Goal: Task Accomplishment & Management: Manage account settings

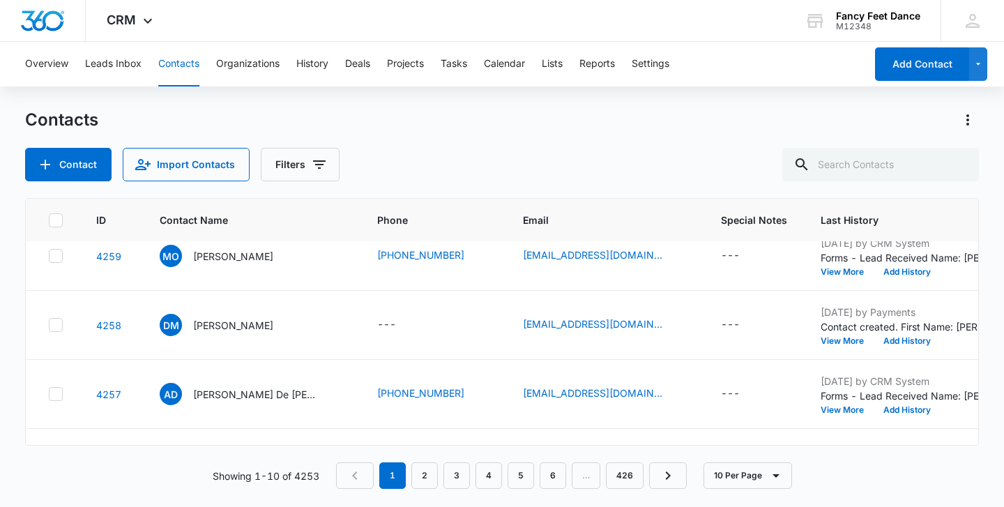
scroll to position [487, 0]
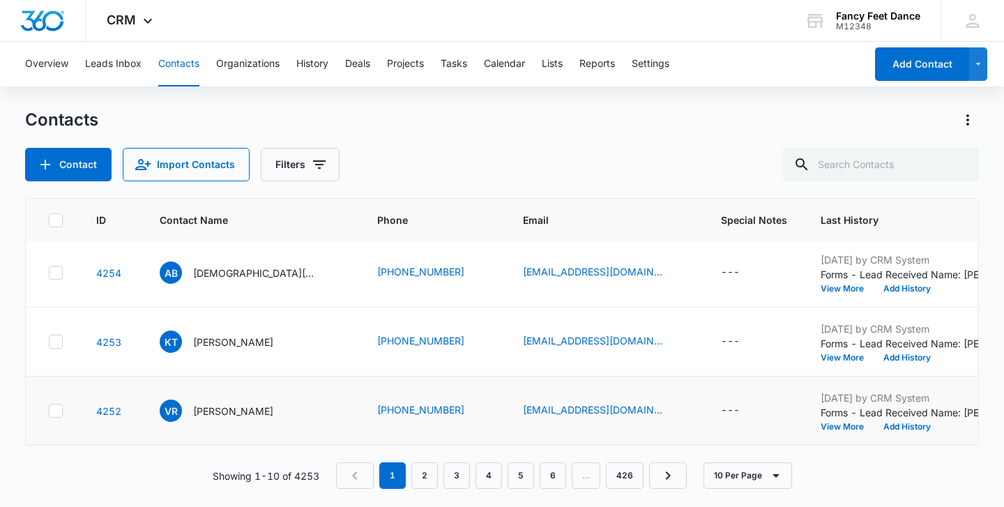
click at [804, 434] on td "[DATE] by CRM System Forms - Lead Received Name: [PERSON_NAME] Email: [EMAIL_AD…" at bounding box center [908, 410] width 208 height 69
click at [820, 431] on button "View More" at bounding box center [846, 426] width 53 height 8
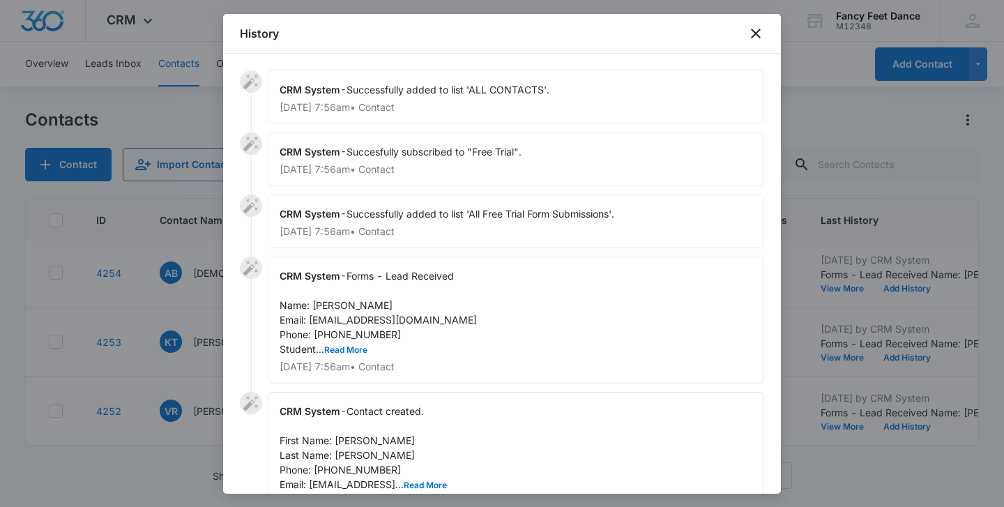
click at [349, 326] on div "CRM System - Forms - Lead Received Name: [PERSON_NAME] Email: [EMAIL_ADDRESS][D…" at bounding box center [516, 320] width 496 height 127
click at [349, 332] on span "Forms - Lead Received Name: [PERSON_NAME] Email: [EMAIL_ADDRESS][DOMAIN_NAME] P…" at bounding box center [378, 312] width 197 height 85
click at [353, 349] on button "Read More" at bounding box center [345, 350] width 43 height 8
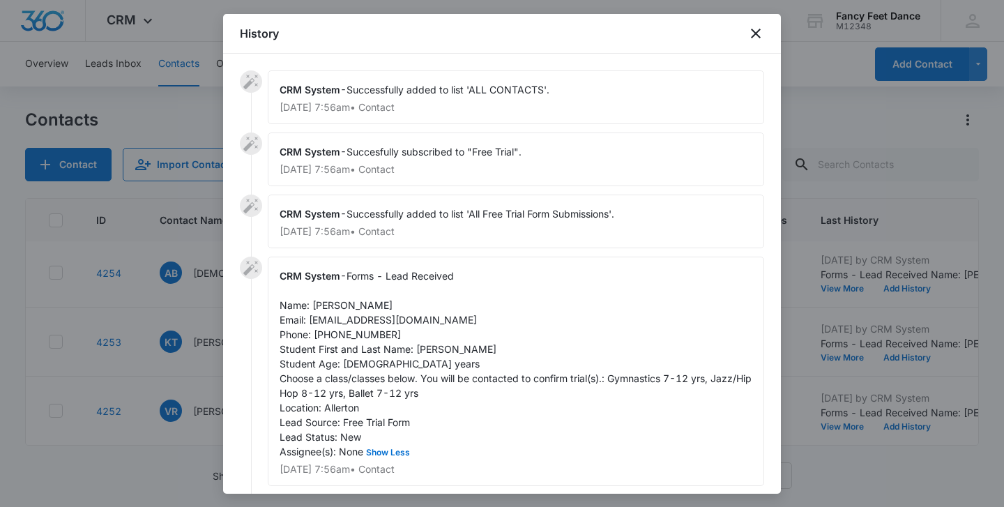
click at [356, 335] on span "Forms - Lead Received Name: [PERSON_NAME] Email: [EMAIL_ADDRESS][DOMAIN_NAME] P…" at bounding box center [517, 364] width 475 height 188
copy span "9294263377"
click at [438, 351] on span "Forms - Lead Received Name: [PERSON_NAME] Email: [EMAIL_ADDRESS][DOMAIN_NAME] P…" at bounding box center [517, 364] width 475 height 188
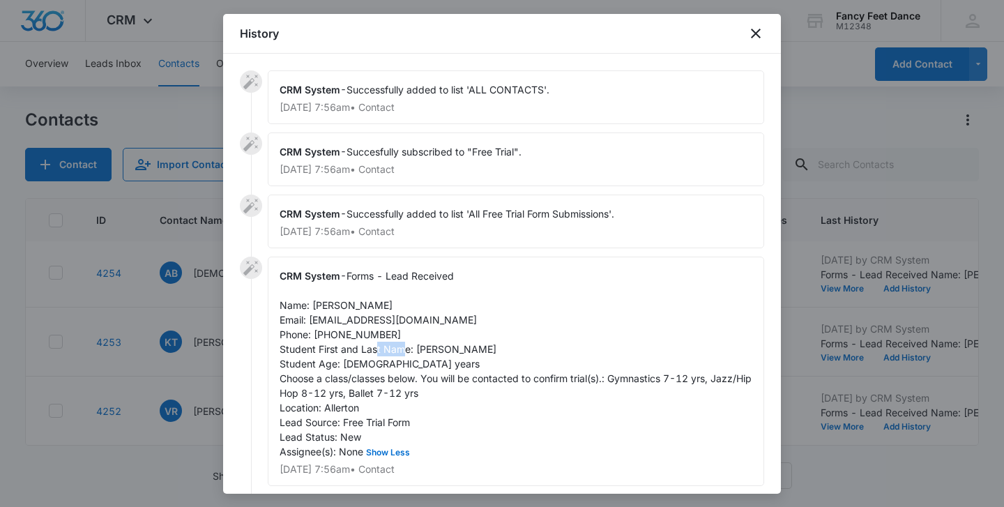
copy span "Khyra"
click at [330, 306] on span "Forms - Lead Received Name: [PERSON_NAME] Email: [EMAIL_ADDRESS][DOMAIN_NAME] P…" at bounding box center [517, 364] width 475 height 188
copy span "[PERSON_NAME]"
click at [330, 335] on span "Forms - Lead Received Name: [PERSON_NAME] Email: [EMAIL_ADDRESS][DOMAIN_NAME] P…" at bounding box center [517, 364] width 475 height 188
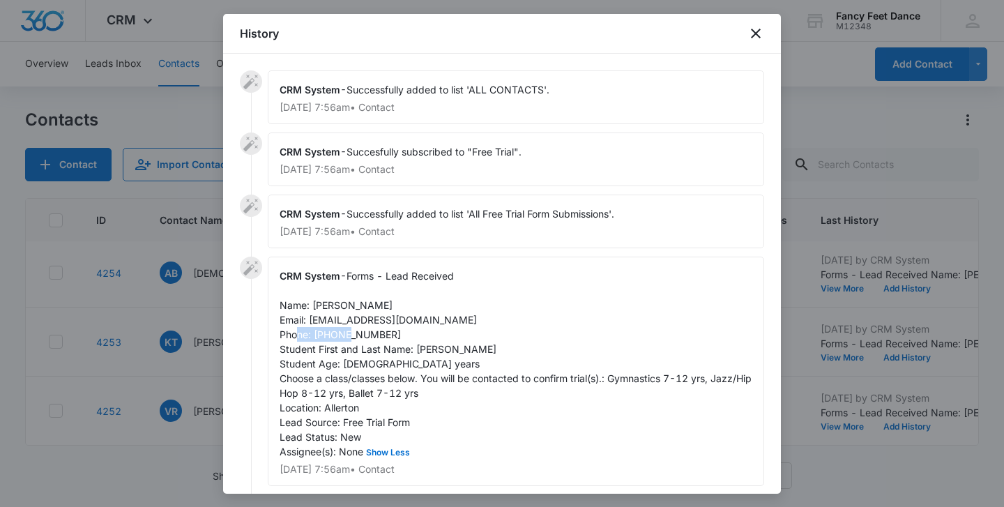
click at [330, 335] on span "Forms - Lead Received Name: [PERSON_NAME] Email: [EMAIL_ADDRESS][DOMAIN_NAME] P…" at bounding box center [517, 364] width 475 height 188
copy span "9294263377"
click at [146, 285] on div at bounding box center [502, 253] width 1004 height 507
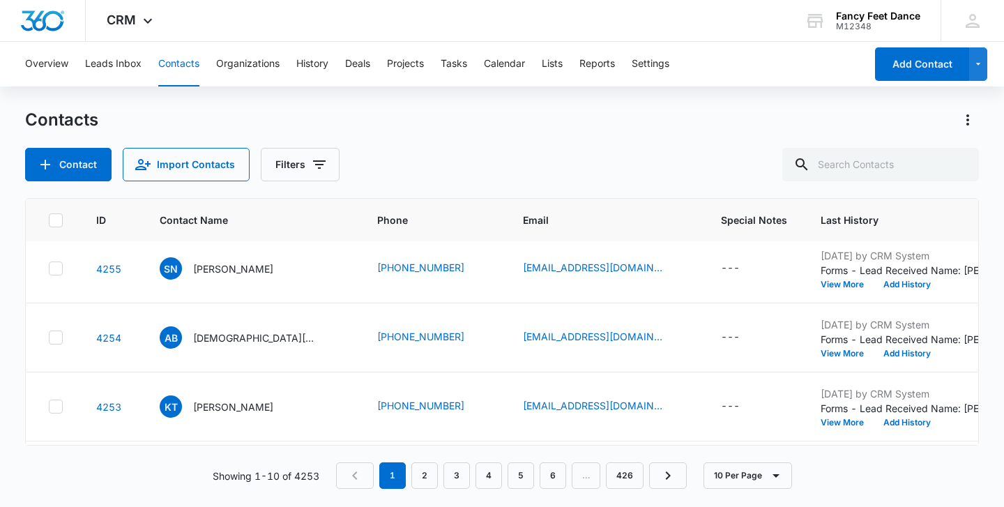
scroll to position [421, 0]
click at [820, 424] on button "View More" at bounding box center [846, 423] width 53 height 8
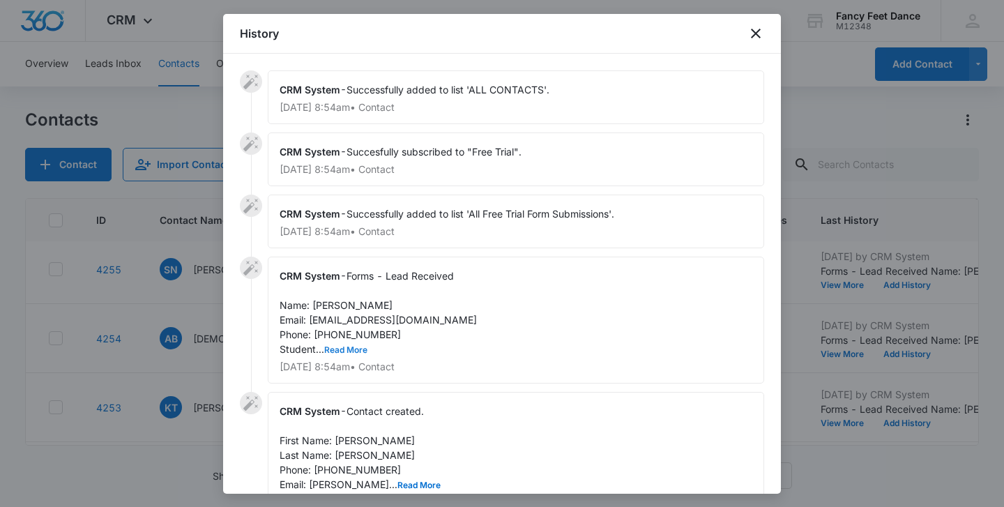
click at [357, 346] on button "Read More" at bounding box center [345, 350] width 43 height 8
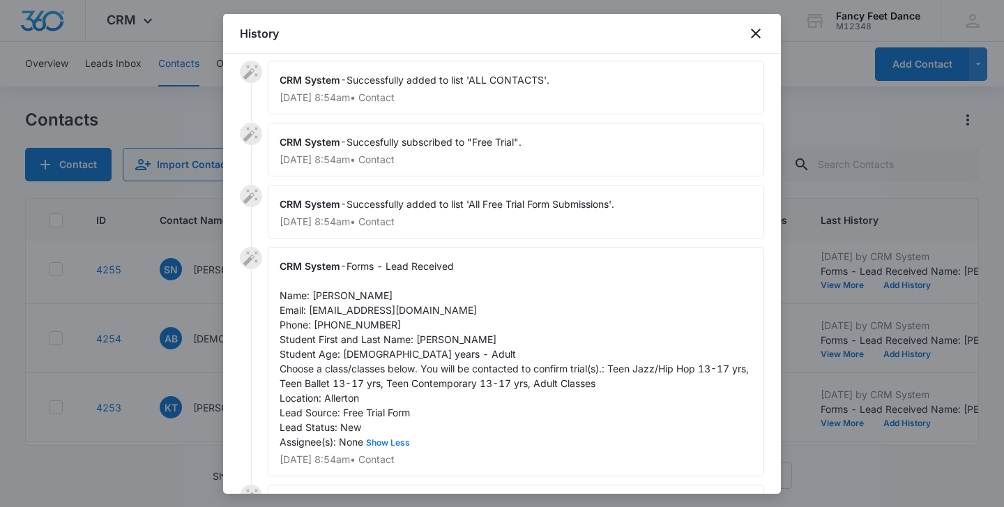
scroll to position [13, 0]
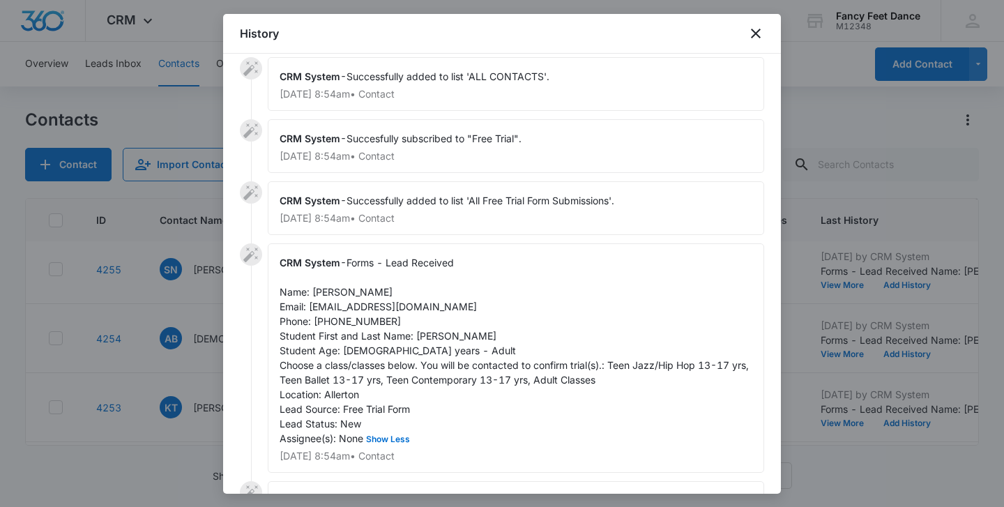
click at [174, 327] on div at bounding box center [502, 253] width 1004 height 507
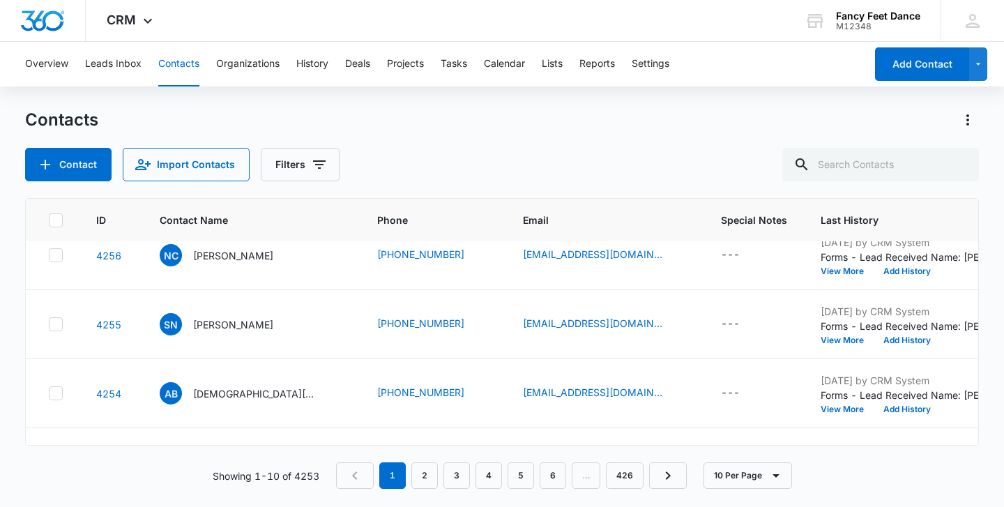
scroll to position [360, 0]
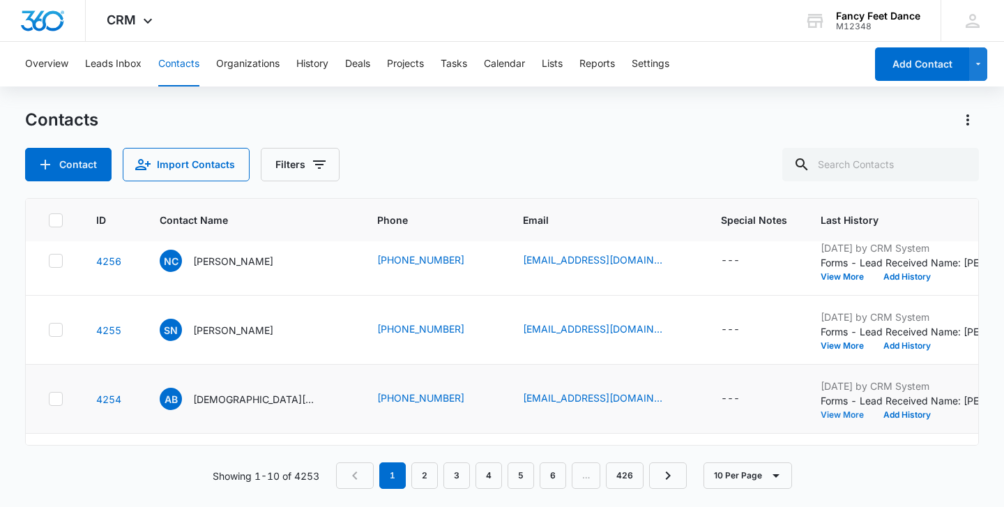
click at [820, 418] on button "View More" at bounding box center [846, 415] width 53 height 8
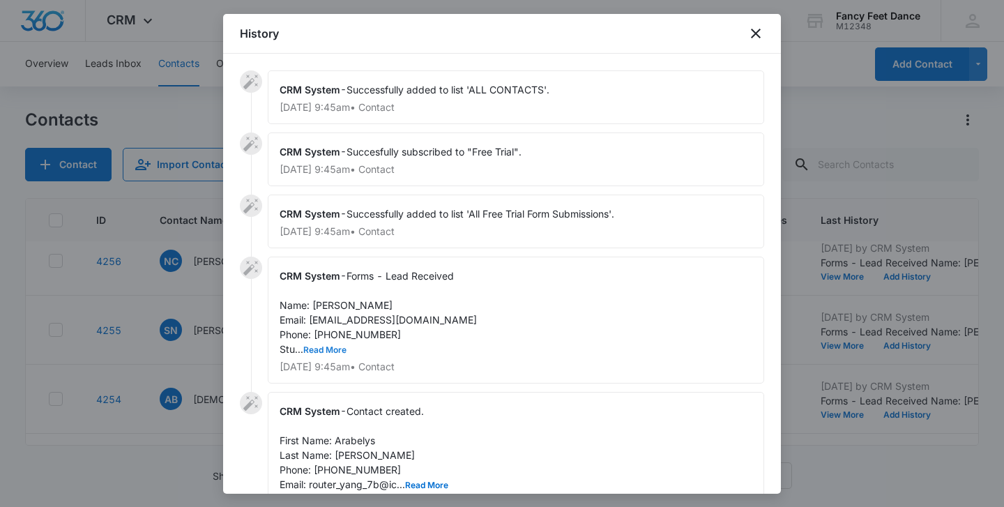
click at [337, 349] on button "Read More" at bounding box center [324, 350] width 43 height 8
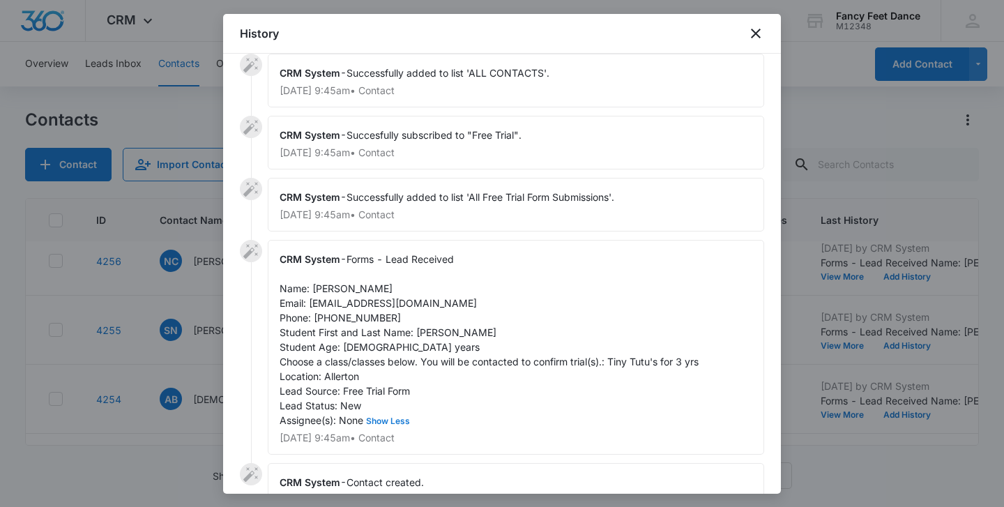
scroll to position [22, 0]
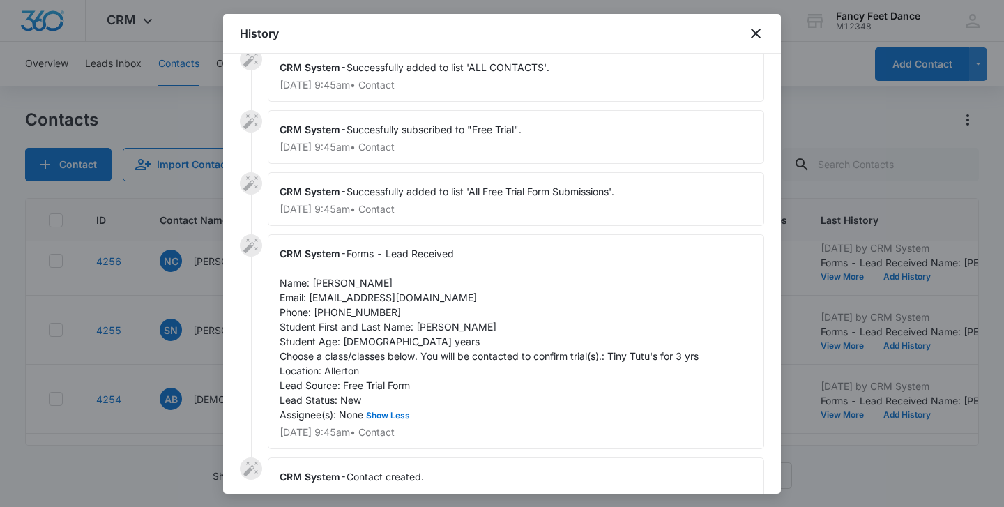
click at [424, 324] on span "Forms - Lead Received Name: [PERSON_NAME] Email: [EMAIL_ADDRESS][DOMAIN_NAME] P…" at bounding box center [489, 333] width 419 height 173
copy span "Arya"
click at [339, 290] on div "CRM System - Forms - Lead Received Name: [PERSON_NAME] Email: [EMAIL_ADDRESS][D…" at bounding box center [516, 341] width 496 height 215
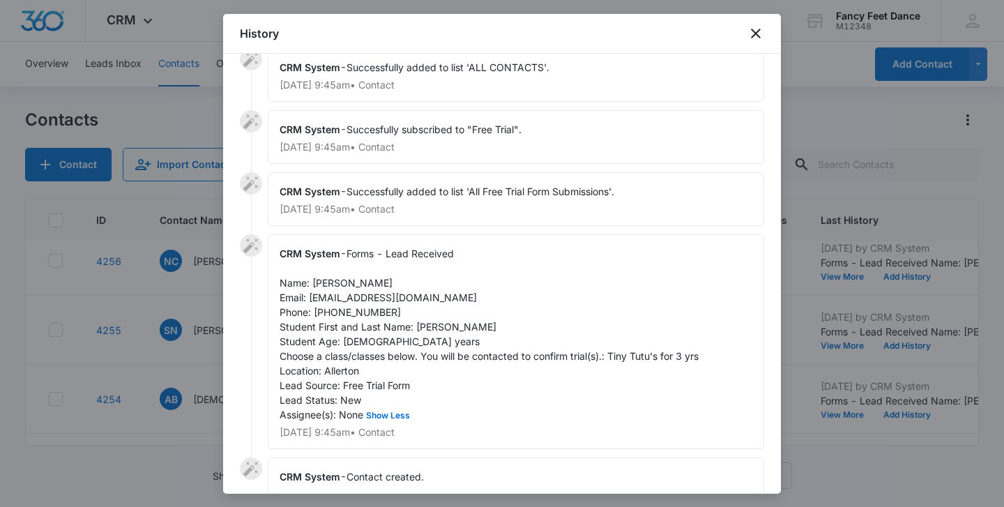
click at [339, 289] on div "CRM System - Forms - Lead Received Name: [PERSON_NAME] Email: [EMAIL_ADDRESS][D…" at bounding box center [516, 341] width 496 height 215
click at [339, 288] on span "Forms - Lead Received Name: [PERSON_NAME] Email: [EMAIL_ADDRESS][DOMAIN_NAME] P…" at bounding box center [489, 333] width 419 height 173
copy span "Name: [PERSON_NAME]"
click at [339, 288] on span "Forms - Lead Received Name: [PERSON_NAME] Email: [EMAIL_ADDRESS][DOMAIN_NAME] P…" at bounding box center [489, 333] width 419 height 173
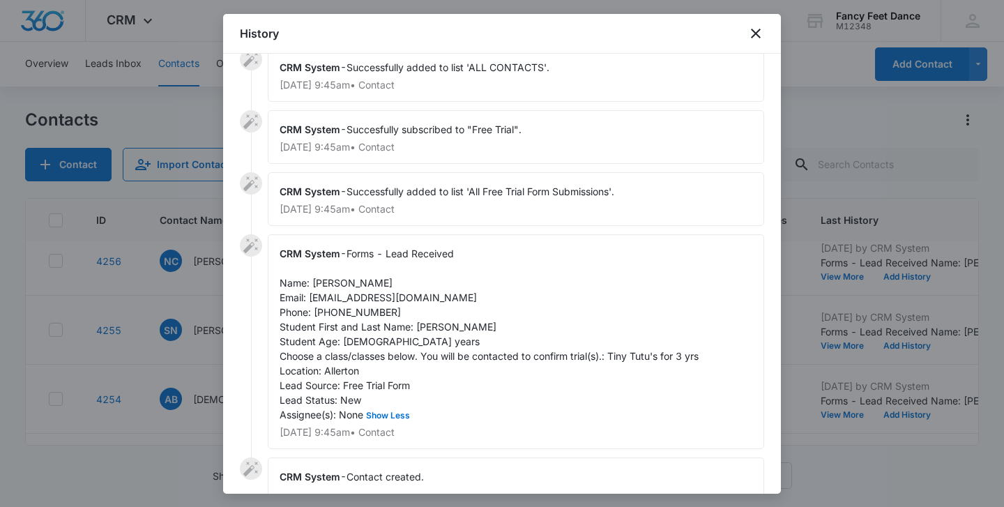
click at [334, 287] on span "Forms - Lead Received Name: [PERSON_NAME] Email: [EMAIL_ADDRESS][DOMAIN_NAME] P…" at bounding box center [489, 333] width 419 height 173
copy span "Arabelys"
click at [349, 309] on span "Forms - Lead Received Name: [PERSON_NAME] Email: [EMAIL_ADDRESS][DOMAIN_NAME] P…" at bounding box center [489, 333] width 419 height 173
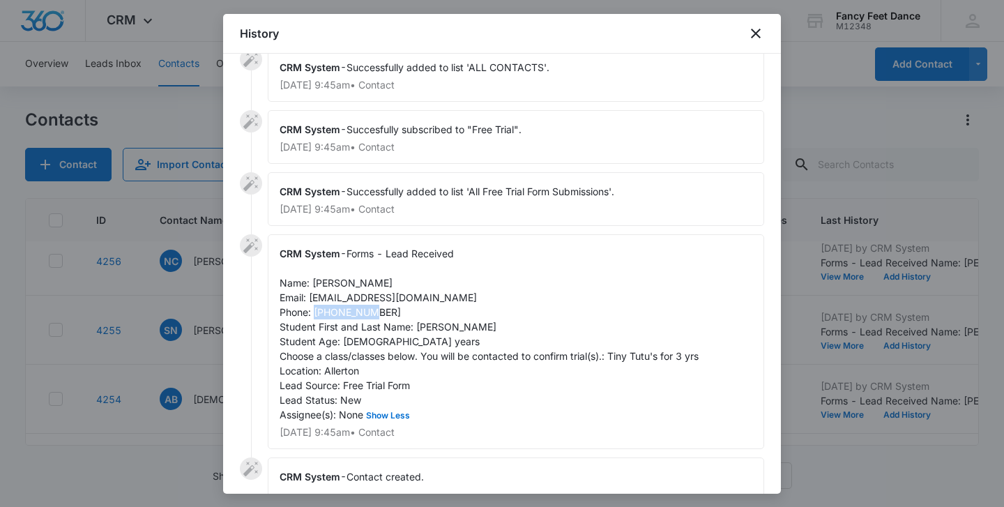
copy span "7869223710"
click at [235, 286] on div "CRM System - Successfully added to list 'ALL CONTACTS'. [DATE] 9:45am • Contact…" at bounding box center [502, 274] width 558 height 440
click at [219, 293] on div at bounding box center [502, 253] width 1004 height 507
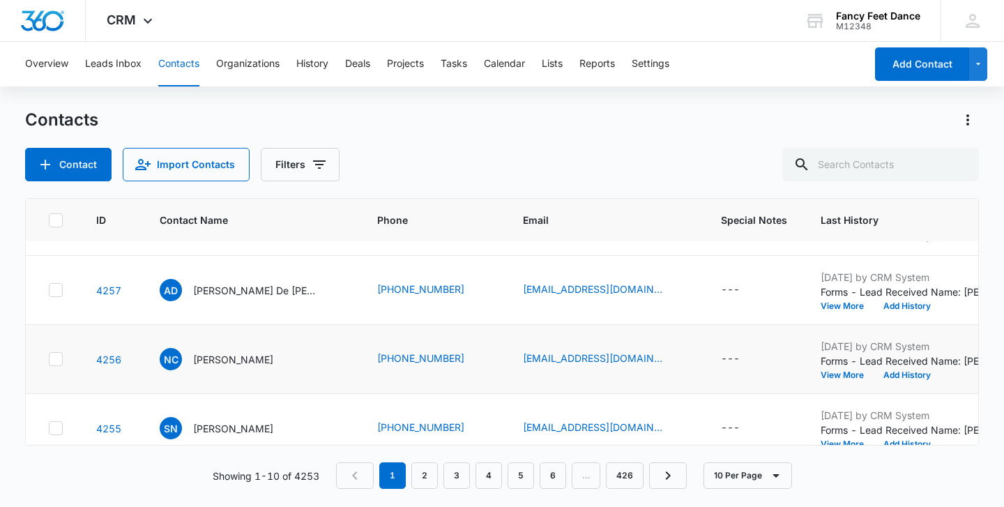
scroll to position [289, 0]
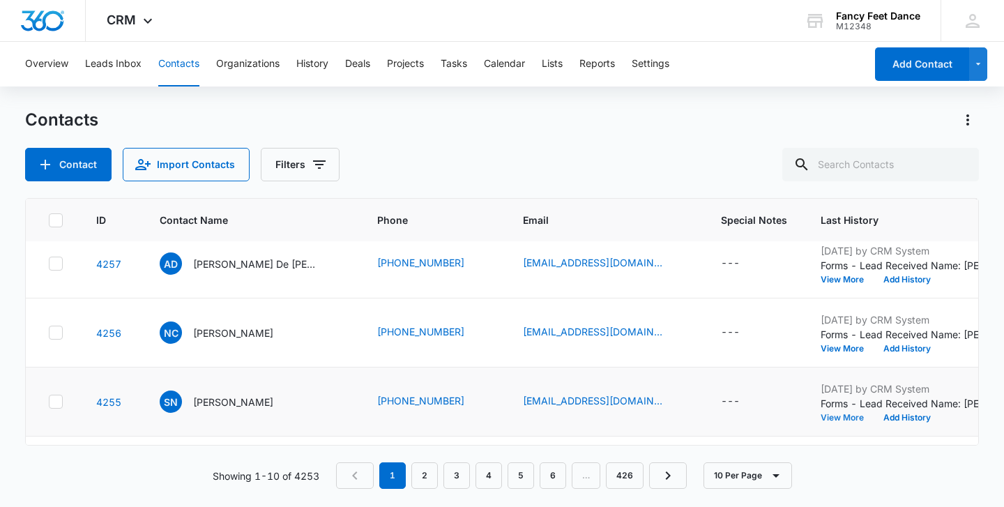
click at [820, 417] on button "View More" at bounding box center [846, 417] width 53 height 8
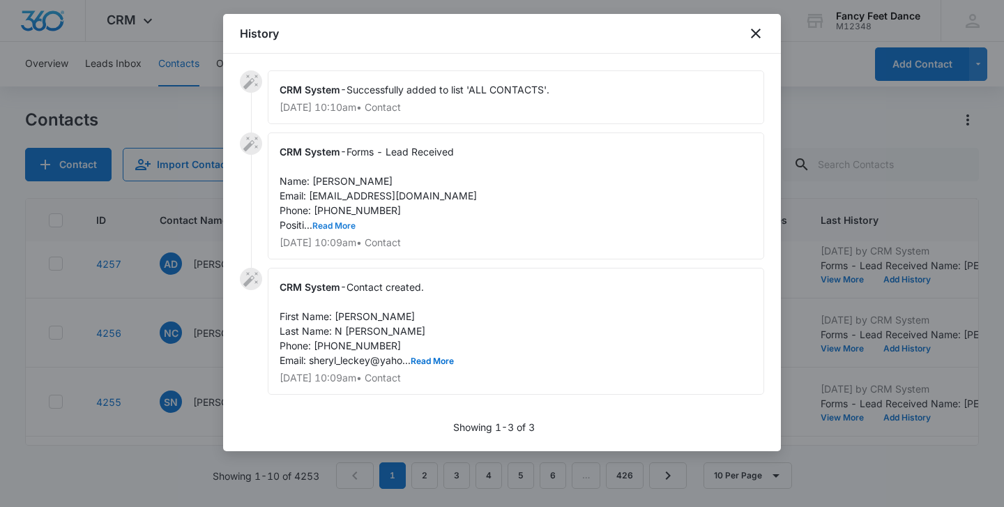
click at [335, 223] on button "Read More" at bounding box center [333, 226] width 43 height 8
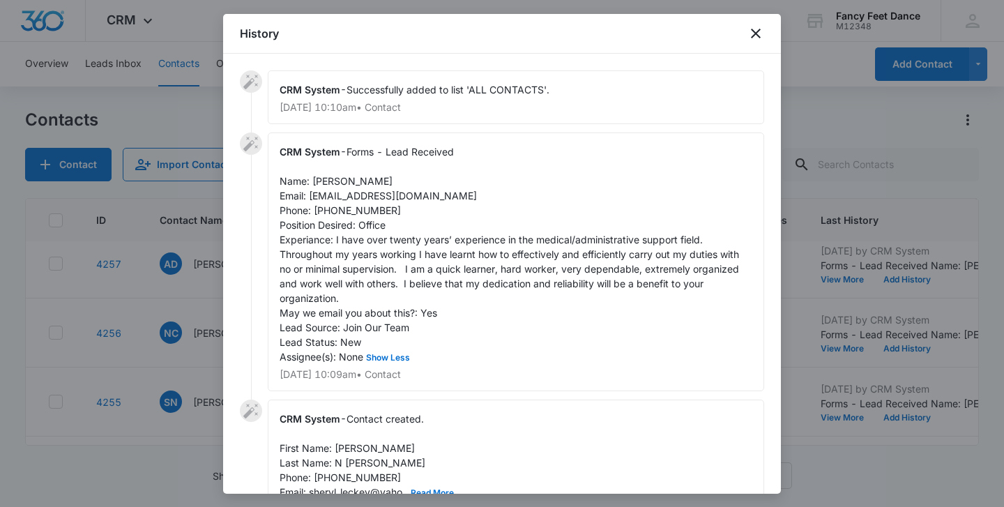
click at [201, 273] on div at bounding box center [502, 253] width 1004 height 507
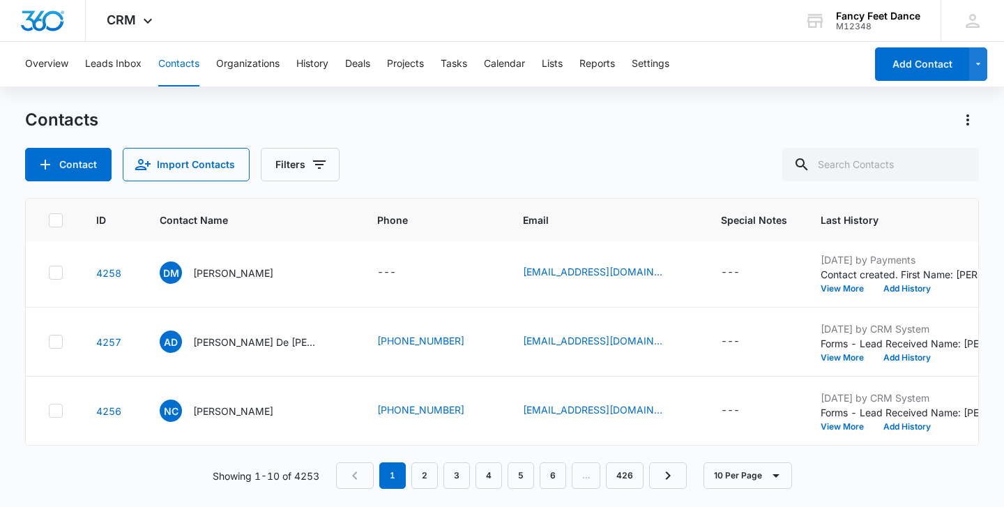
scroll to position [210, 0]
click at [820, 427] on button "View More" at bounding box center [846, 427] width 53 height 8
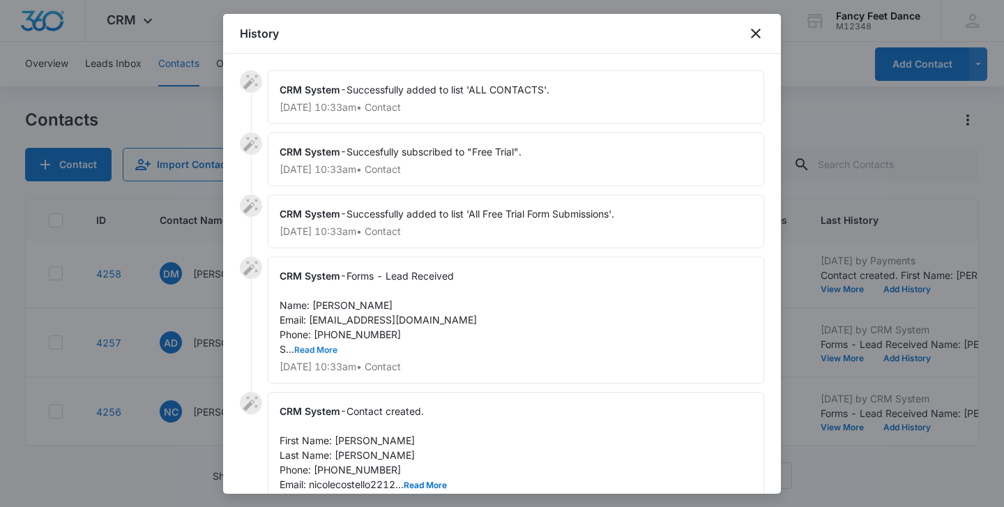
click at [334, 349] on button "Read More" at bounding box center [315, 350] width 43 height 8
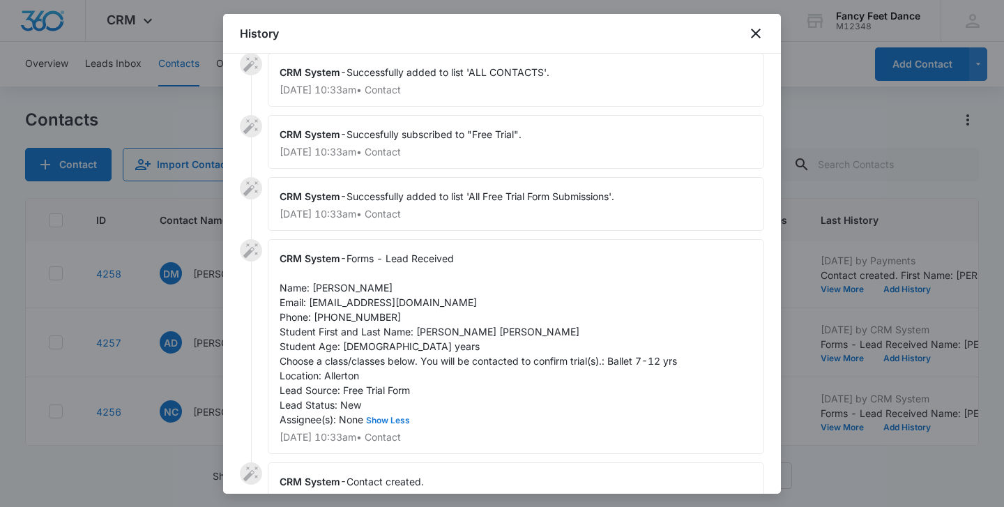
scroll to position [22, 0]
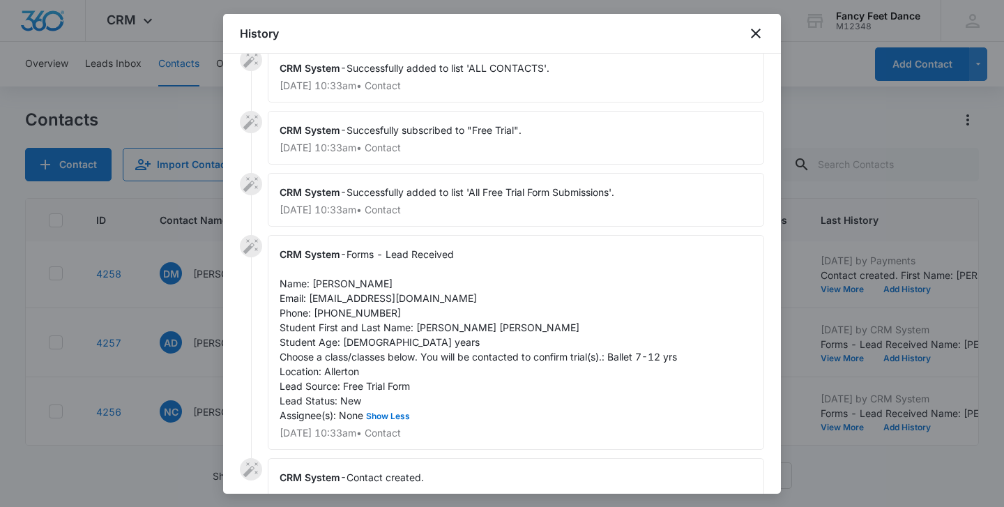
click at [424, 321] on span "Forms - Lead Received Name: [PERSON_NAME] Email: [EMAIL_ADDRESS][DOMAIN_NAME] P…" at bounding box center [478, 334] width 397 height 173
copy span "[PERSON_NAME]"
click at [336, 280] on span "Forms - Lead Received Name: [PERSON_NAME] Email: [EMAIL_ADDRESS][DOMAIN_NAME] P…" at bounding box center [478, 334] width 397 height 173
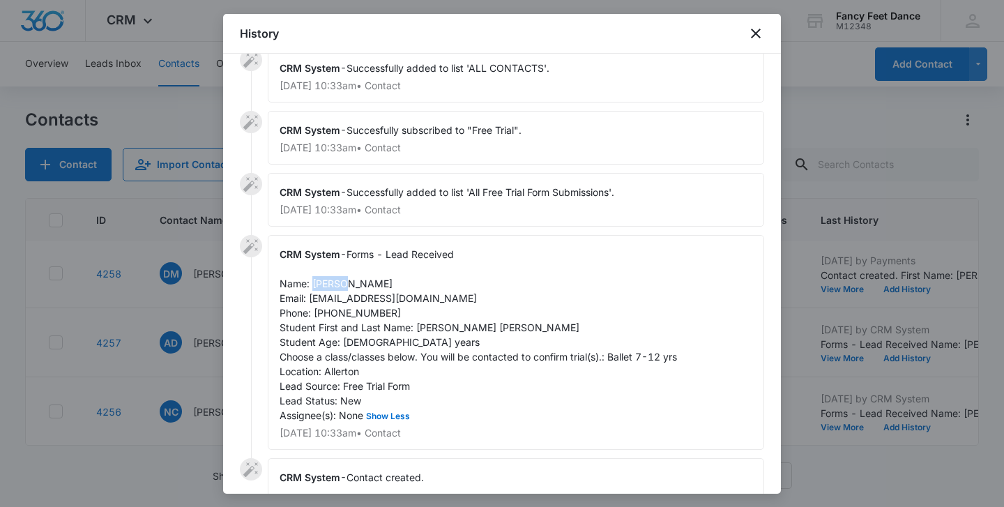
copy span "[PERSON_NAME]"
click at [357, 305] on div "CRM System - Forms - Lead Received Name: [PERSON_NAME] Email: [EMAIL_ADDRESS][D…" at bounding box center [516, 342] width 496 height 215
click at [349, 319] on div "CRM System - Forms - Lead Received Name: [PERSON_NAME] Email: [EMAIL_ADDRESS][D…" at bounding box center [516, 342] width 496 height 215
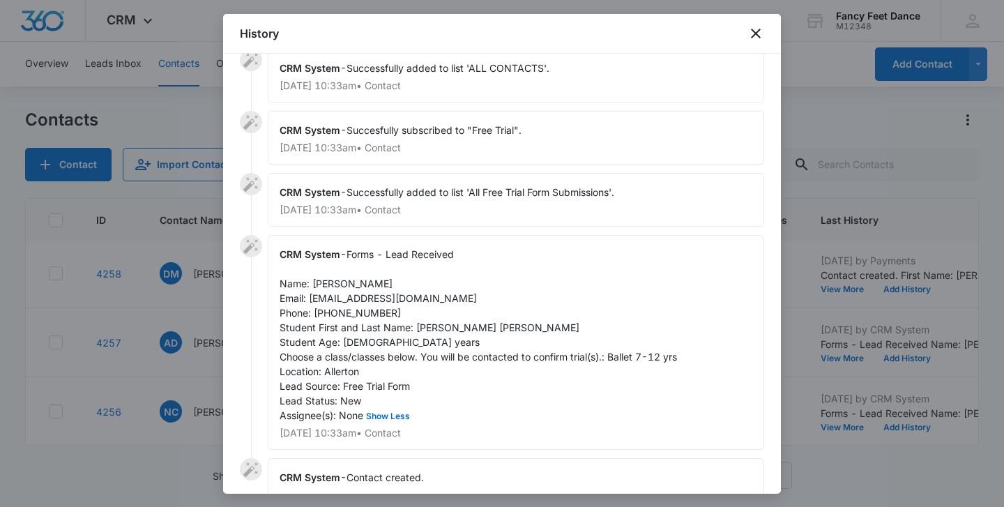
click at [185, 305] on div at bounding box center [502, 253] width 1004 height 507
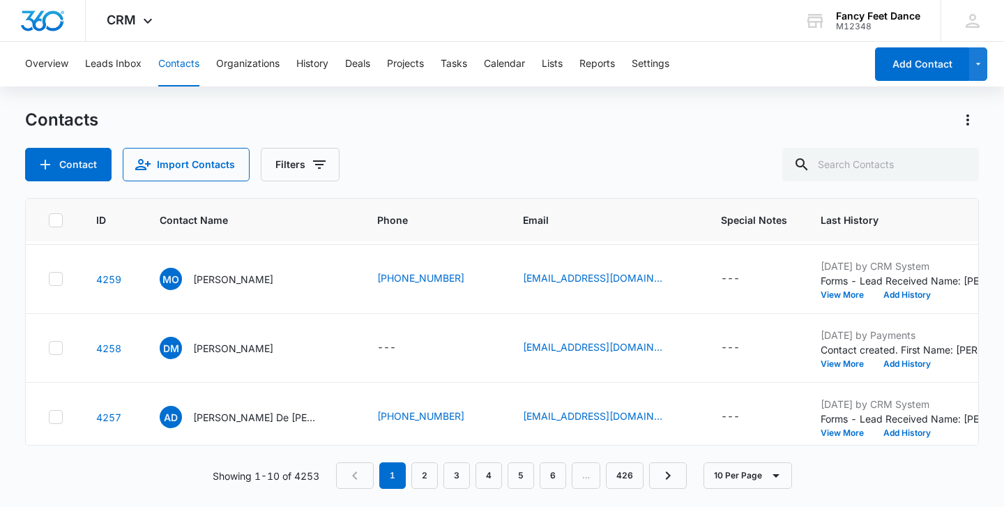
scroll to position [136, 0]
click at [820, 423] on p "Forms - Lead Received Name: [PERSON_NAME] de [PERSON_NAME] Email: [EMAIL_ADDRES…" at bounding box center [907, 418] width 174 height 15
click at [820, 426] on div "[DATE] by CRM System Forms - Lead Received Name: [PERSON_NAME] de [PERSON_NAME]…" at bounding box center [907, 416] width 174 height 40
click at [820, 434] on button "View More" at bounding box center [846, 432] width 53 height 8
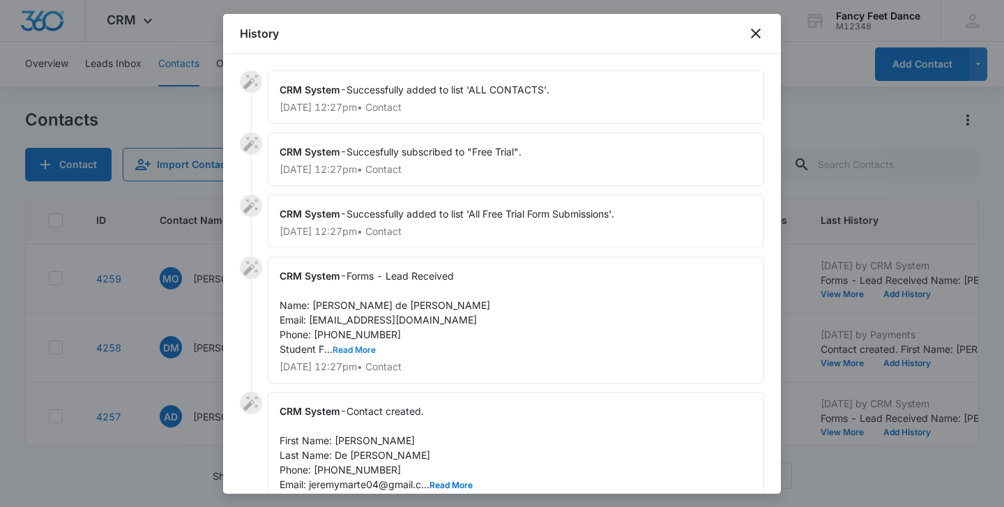
click at [347, 351] on button "Read More" at bounding box center [353, 350] width 43 height 8
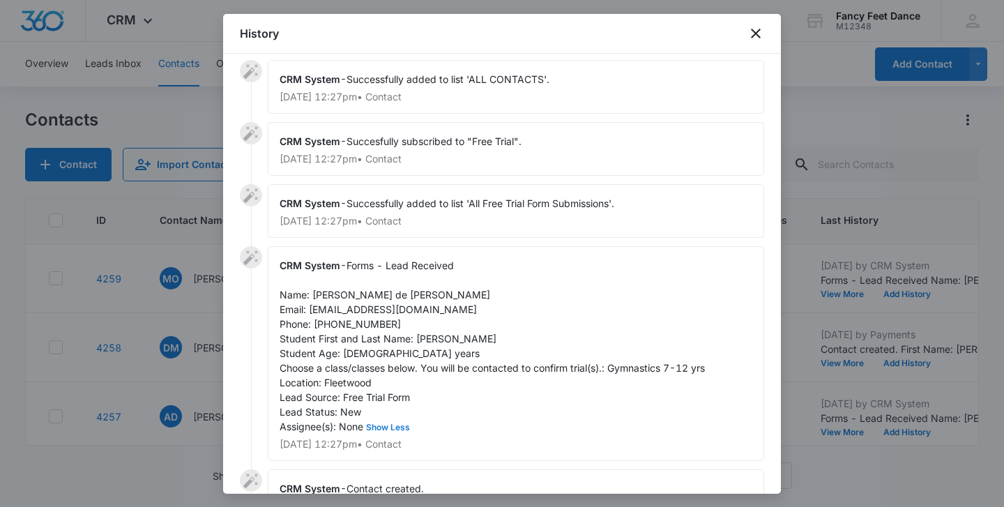
scroll to position [11, 0]
click at [424, 337] on span "Forms - Lead Received Name: [PERSON_NAME] de [PERSON_NAME] Email: [EMAIL_ADDRES…" at bounding box center [492, 345] width 425 height 173
click at [314, 291] on span "Forms - Lead Received Name: [PERSON_NAME] de [PERSON_NAME] Email: [EMAIL_ADDRES…" at bounding box center [492, 345] width 425 height 173
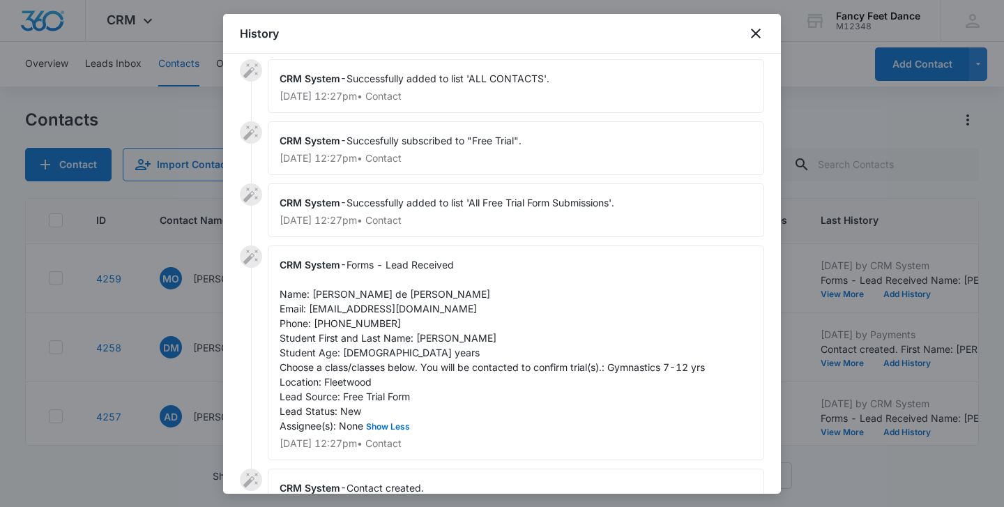
click at [349, 319] on span "Forms - Lead Received Name: [PERSON_NAME] de [PERSON_NAME] Email: [EMAIL_ADDRES…" at bounding box center [492, 345] width 425 height 173
click at [184, 321] on div at bounding box center [502, 253] width 1004 height 507
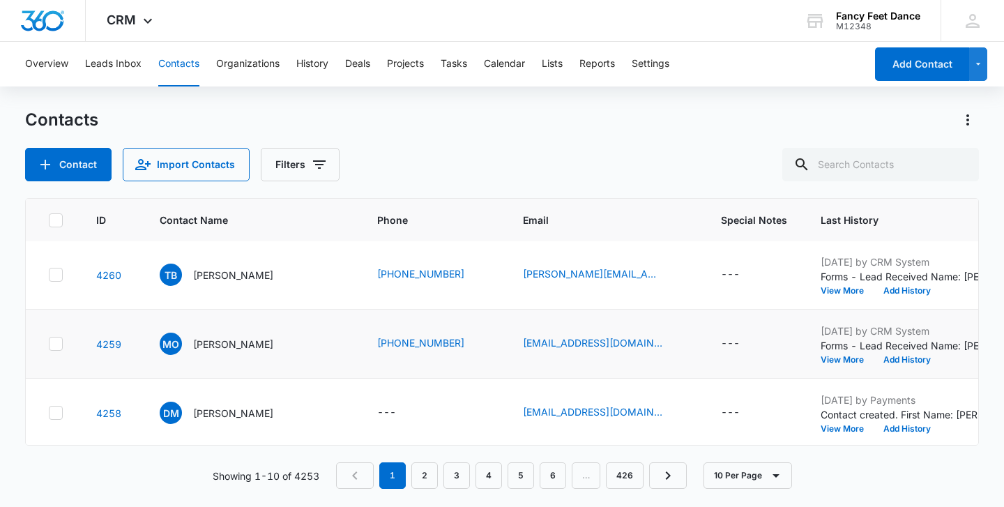
scroll to position [71, 1]
click at [820, 363] on button "View More" at bounding box center [846, 359] width 53 height 8
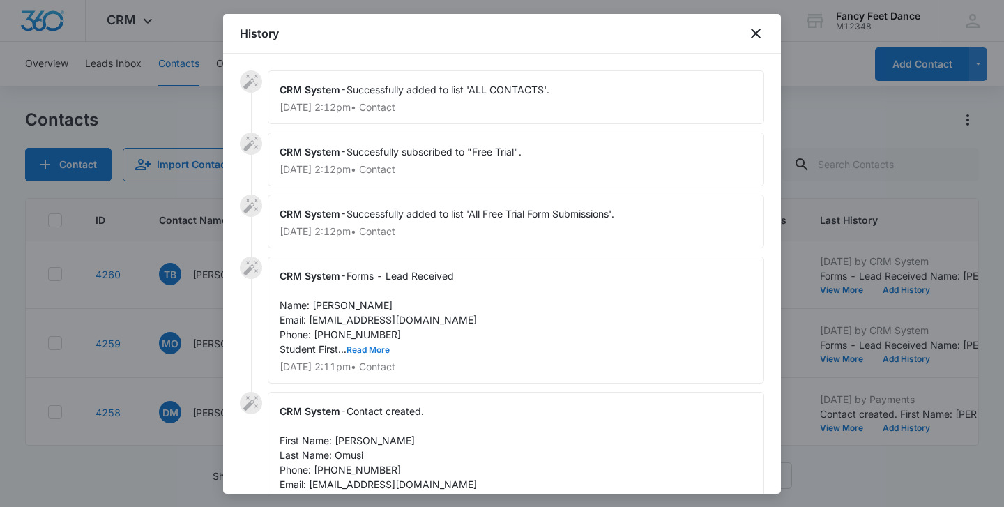
click at [370, 353] on button "Read More" at bounding box center [367, 350] width 43 height 8
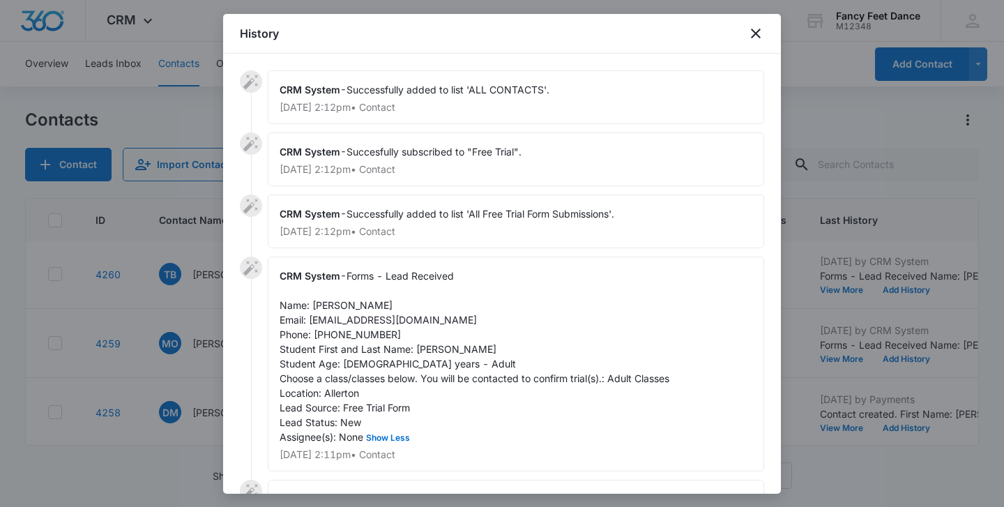
click at [202, 314] on div at bounding box center [502, 253] width 1004 height 507
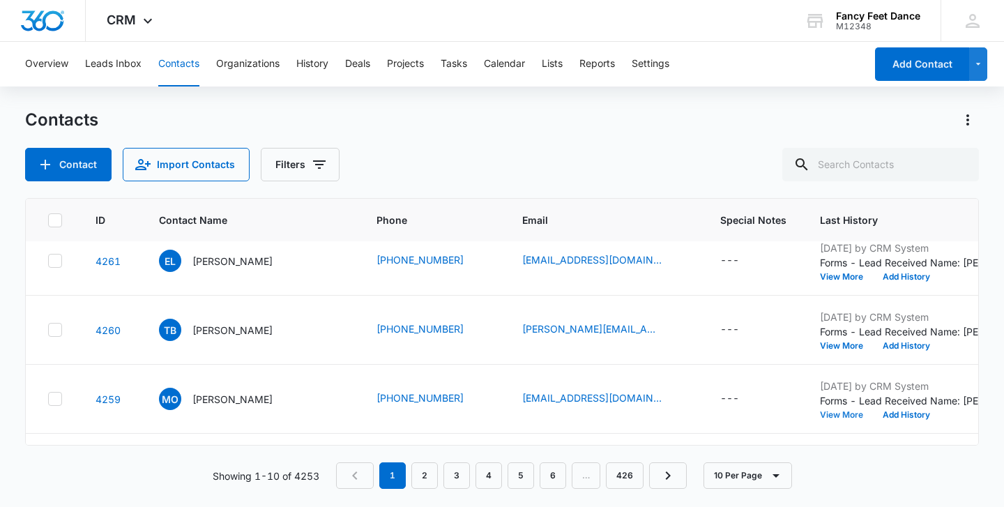
scroll to position [0, 1]
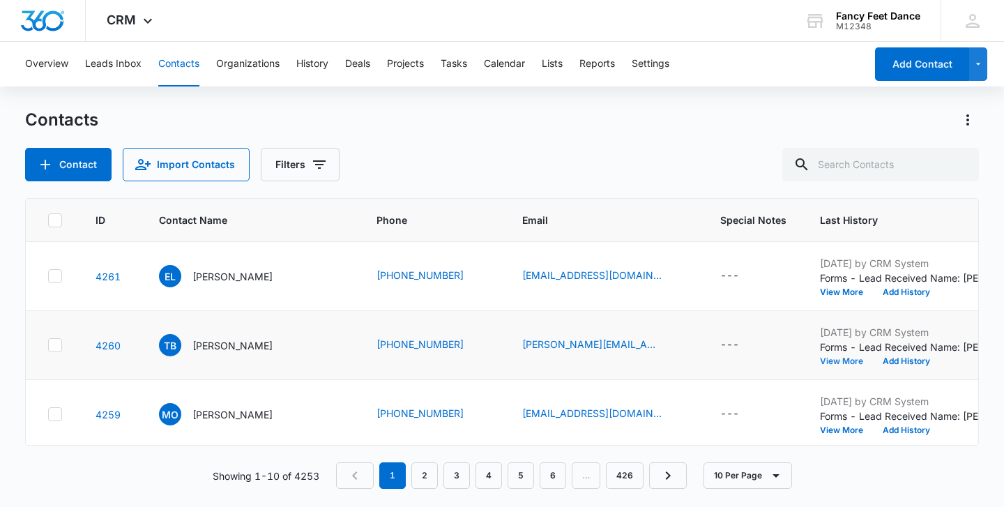
click at [820, 359] on button "View More" at bounding box center [846, 361] width 53 height 8
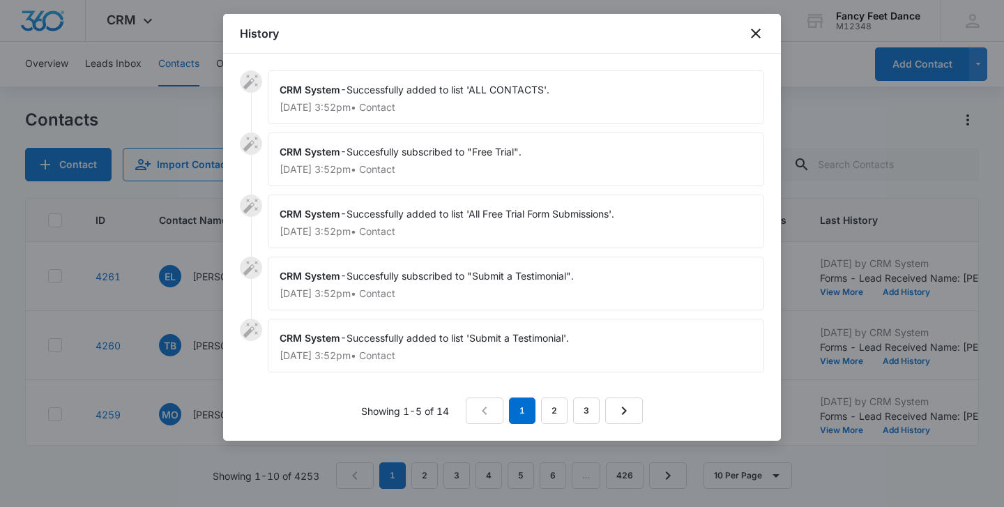
click at [505, 341] on span "Successfully added to list 'Submit a Testimonial'." at bounding box center [457, 338] width 222 height 12
click at [553, 404] on link "2" at bounding box center [554, 410] width 26 height 26
click at [586, 418] on link "3" at bounding box center [589, 410] width 26 height 26
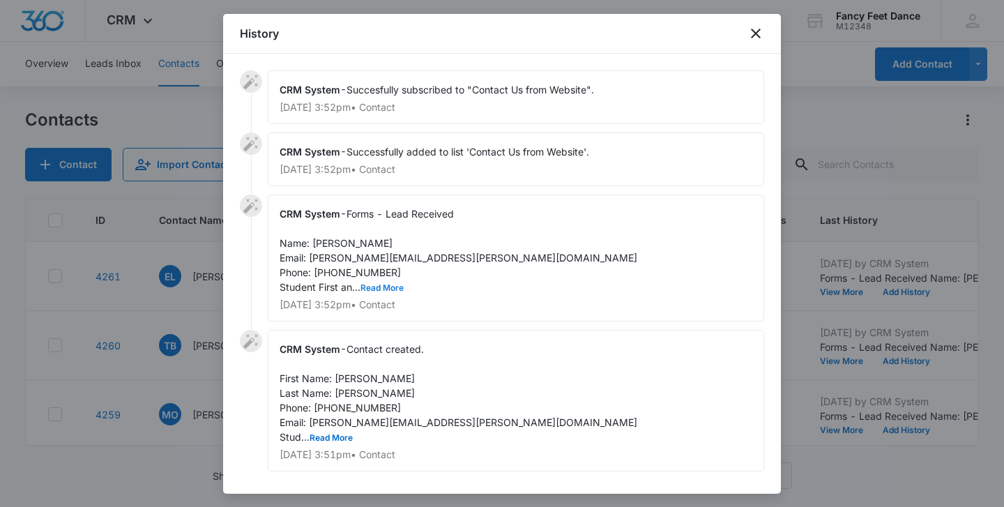
click at [370, 291] on button "Read More" at bounding box center [381, 288] width 43 height 8
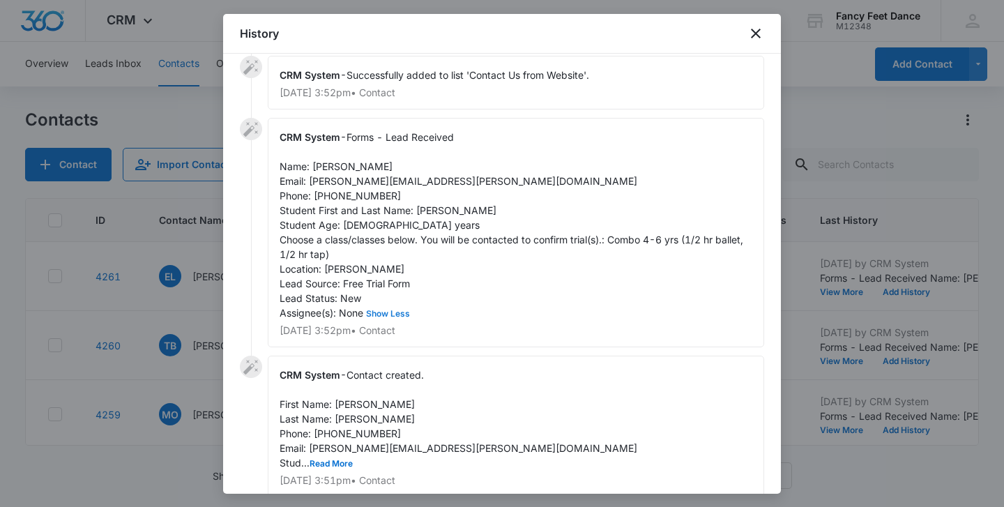
scroll to position [148, 0]
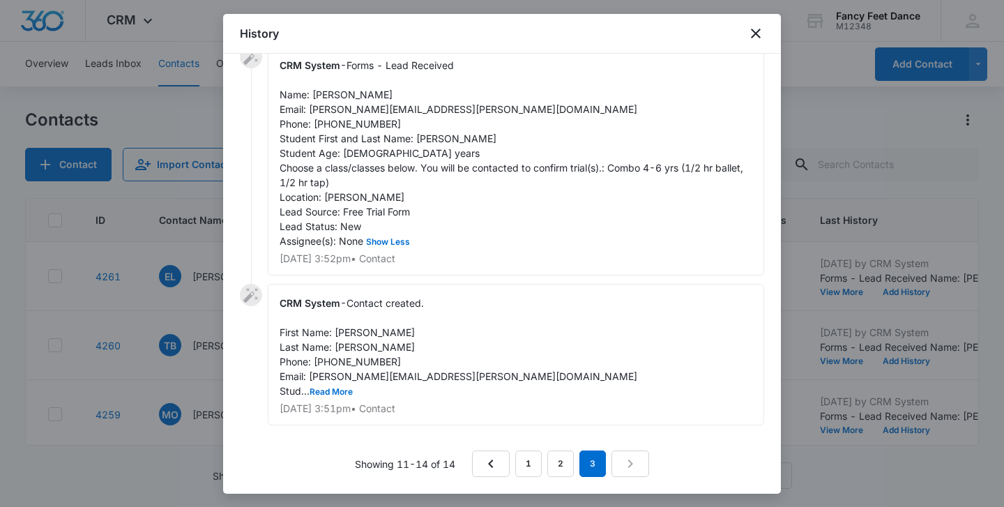
click at [431, 135] on span "Forms - Lead Received Name: [PERSON_NAME] Email: [PERSON_NAME][EMAIL_ADDRESS][P…" at bounding box center [513, 153] width 466 height 188
click at [340, 330] on span "Contact created. First Name: [PERSON_NAME] Last Name: [PERSON_NAME] Phone: [PHO…" at bounding box center [459, 347] width 358 height 100
click at [361, 128] on span "Forms - Lead Received Name: [PERSON_NAME] Email: [PERSON_NAME][EMAIL_ADDRESS][P…" at bounding box center [513, 153] width 466 height 188
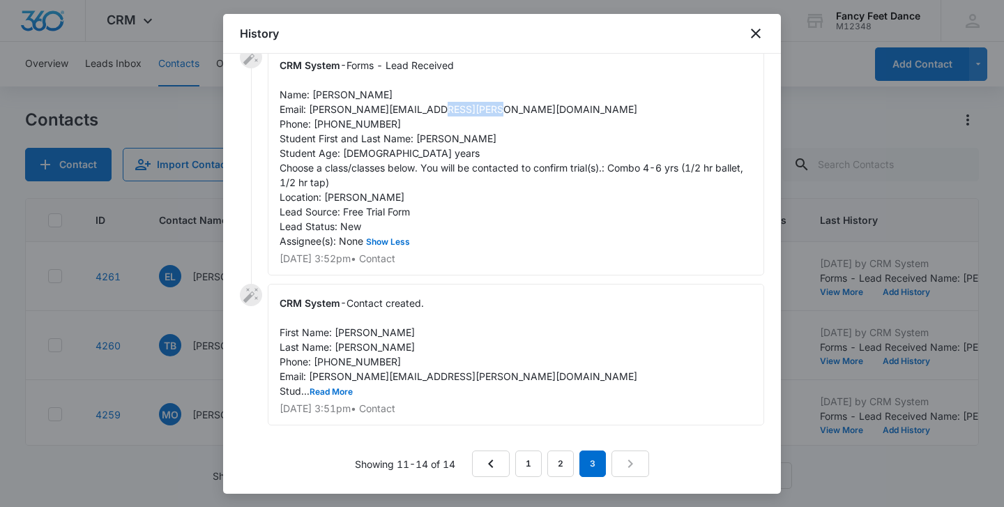
click at [361, 128] on span "Forms - Lead Received Name: [PERSON_NAME] Email: [PERSON_NAME][EMAIL_ADDRESS][P…" at bounding box center [513, 153] width 466 height 188
click at [185, 317] on div at bounding box center [502, 253] width 1004 height 507
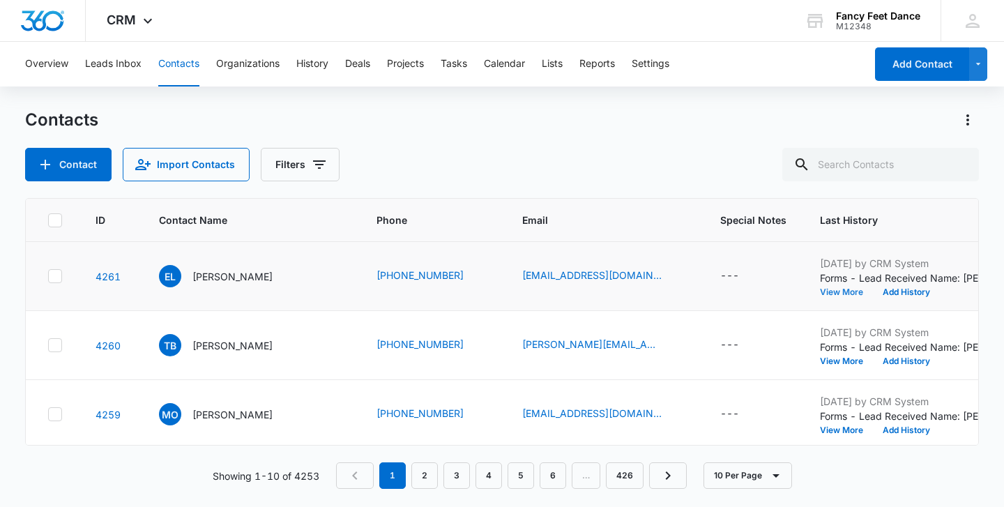
click at [820, 292] on button "View More" at bounding box center [846, 292] width 53 height 8
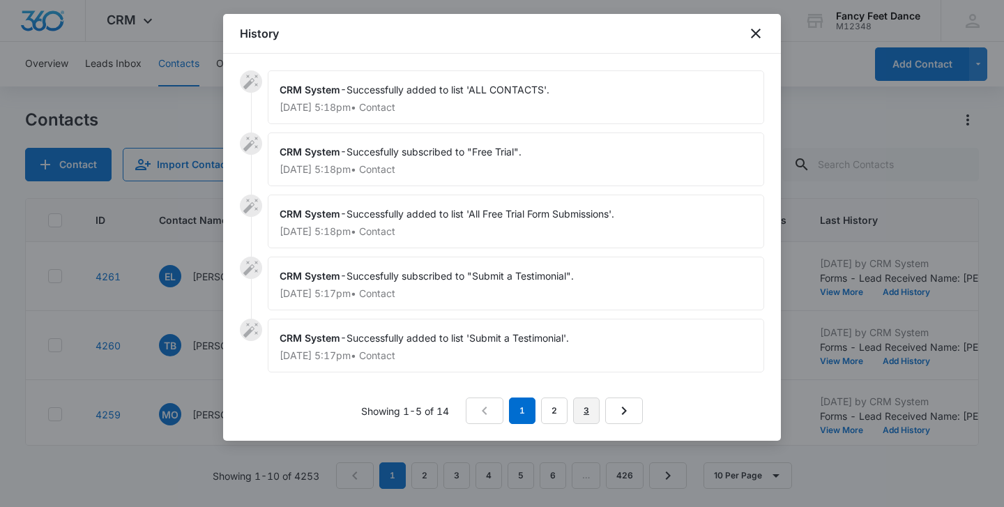
click at [583, 411] on link "3" at bounding box center [586, 410] width 26 height 26
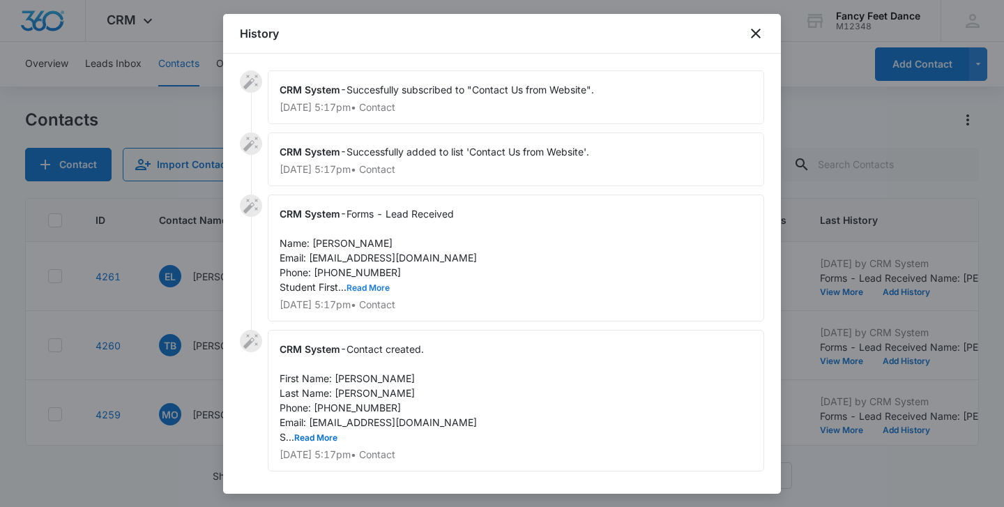
click at [376, 287] on button "Read More" at bounding box center [367, 288] width 43 height 8
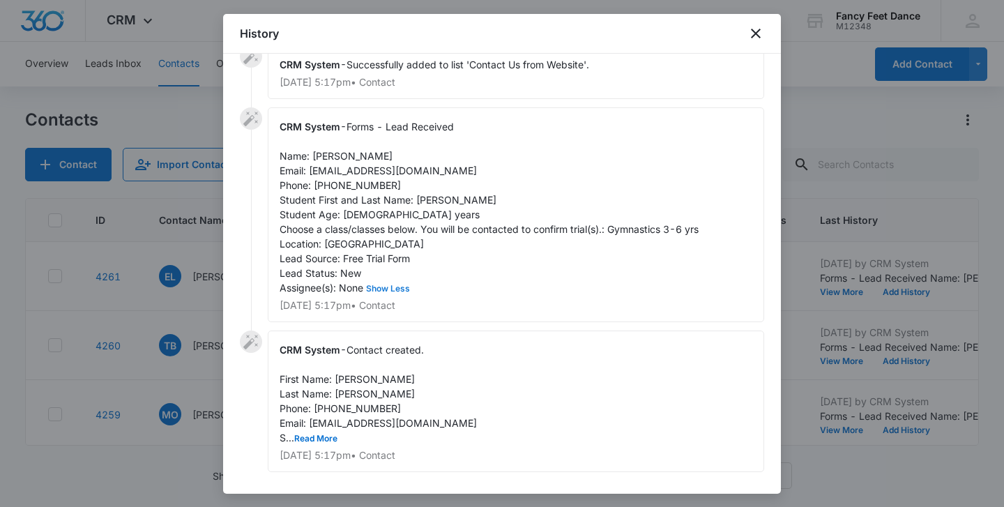
scroll to position [92, 0]
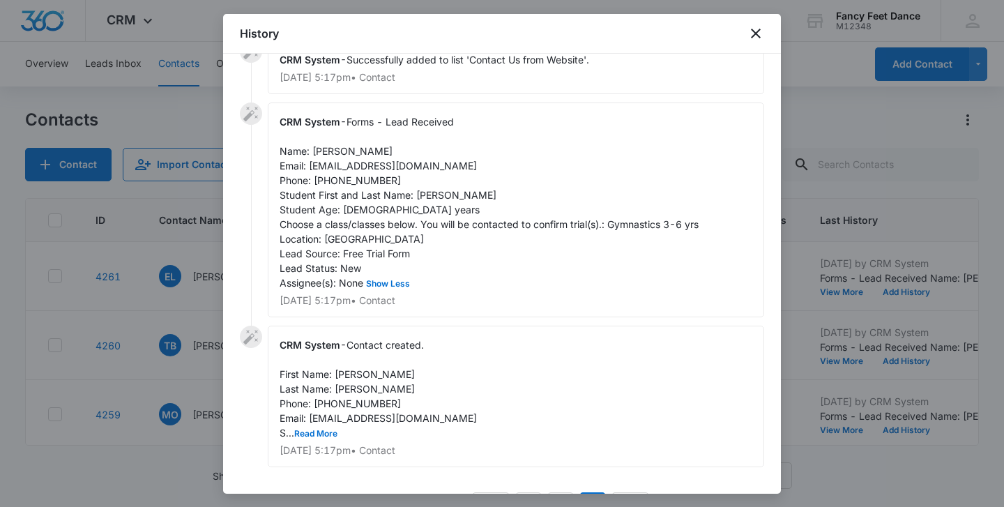
click at [427, 196] on span "Forms - Lead Received Name: [PERSON_NAME] Email: [EMAIL_ADDRESS][DOMAIN_NAME] P…" at bounding box center [489, 202] width 419 height 173
click at [346, 372] on span "Contact created. First Name: [PERSON_NAME] Last Name: [PERSON_NAME] Phone: [PHO…" at bounding box center [378, 389] width 197 height 100
click at [346, 371] on span "Contact created. First Name: [PERSON_NAME] Last Name: [PERSON_NAME] Phone: [PHO…" at bounding box center [378, 389] width 197 height 100
click at [345, 188] on div "CRM System - Forms - Lead Received Name: [PERSON_NAME] Email: [EMAIL_ADDRESS][D…" at bounding box center [516, 209] width 496 height 215
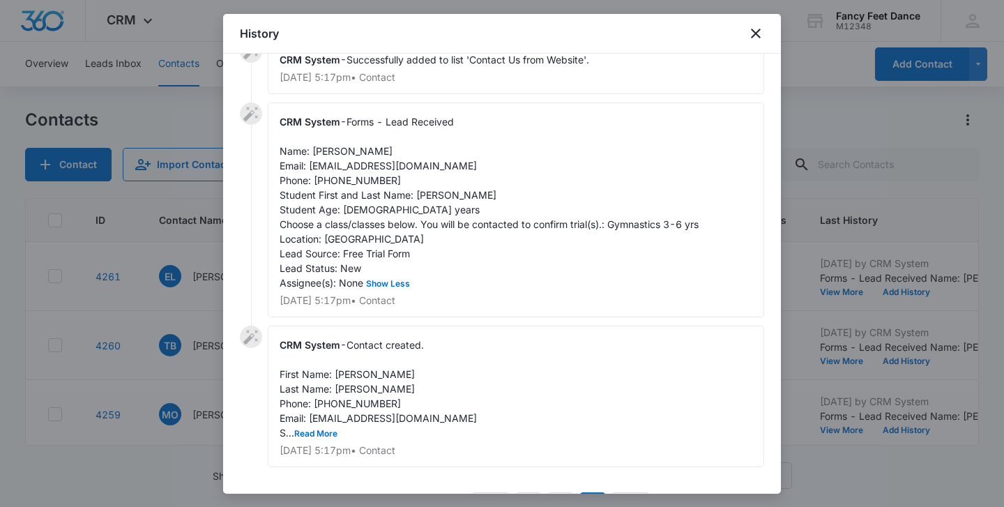
click at [348, 181] on span "Forms - Lead Received Name: [PERSON_NAME] Email: [EMAIL_ADDRESS][DOMAIN_NAME] P…" at bounding box center [489, 202] width 419 height 173
click at [206, 304] on div at bounding box center [502, 253] width 1004 height 507
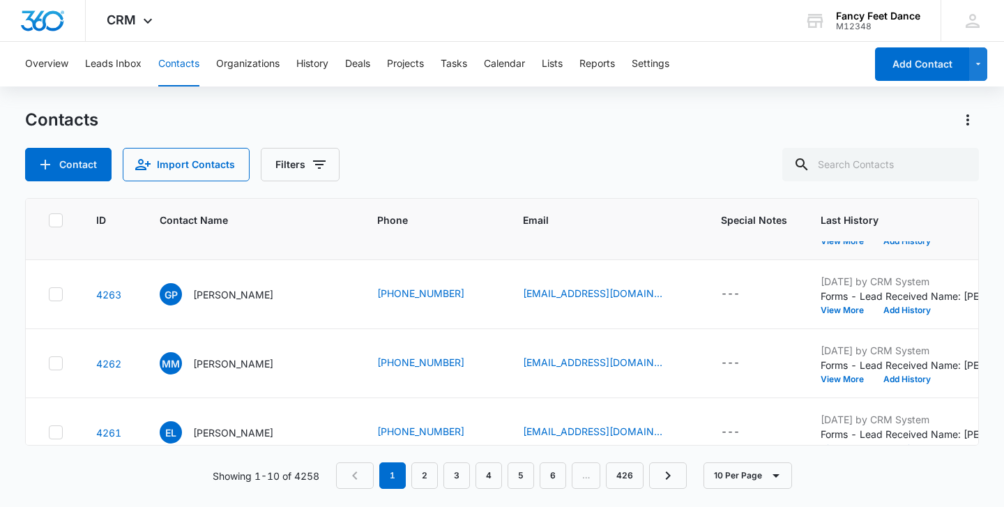
scroll to position [186, 0]
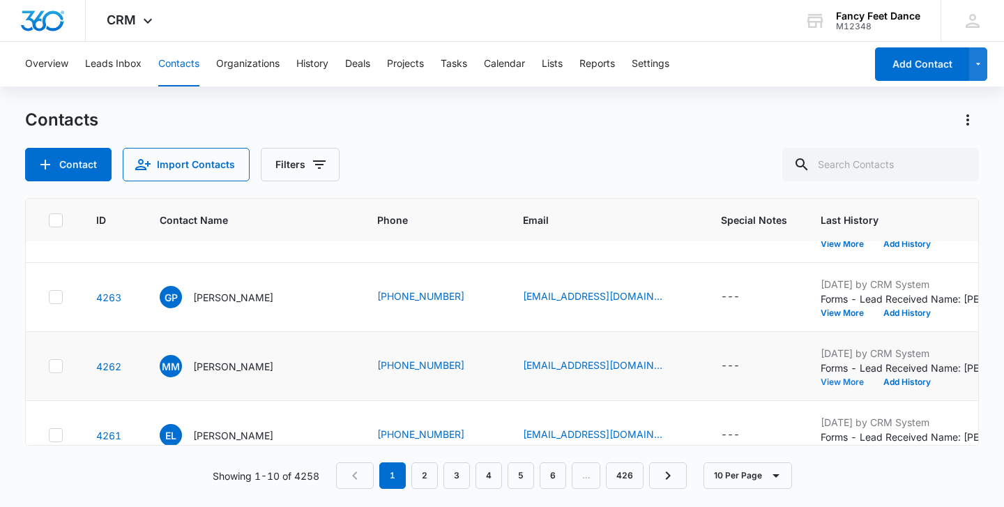
click at [820, 385] on button "View More" at bounding box center [846, 382] width 53 height 8
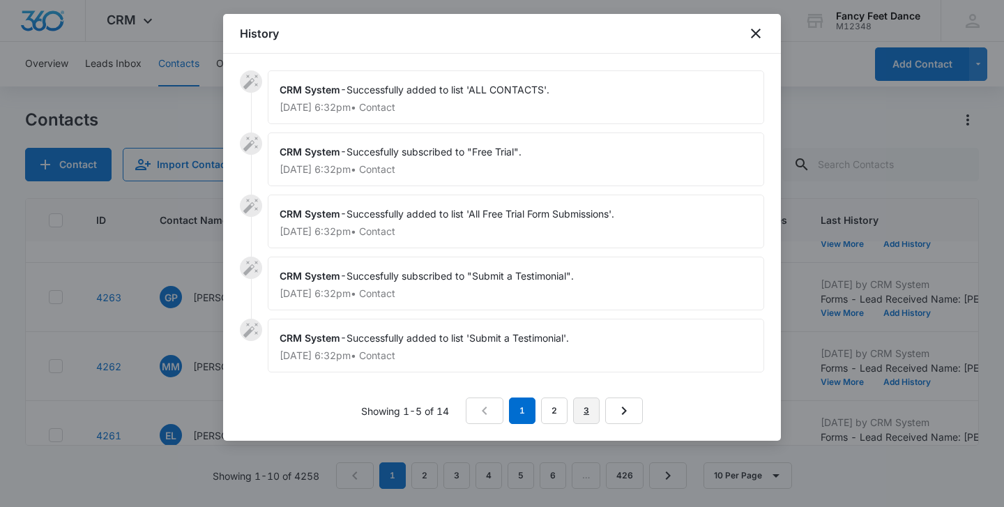
click at [587, 408] on link "3" at bounding box center [586, 410] width 26 height 26
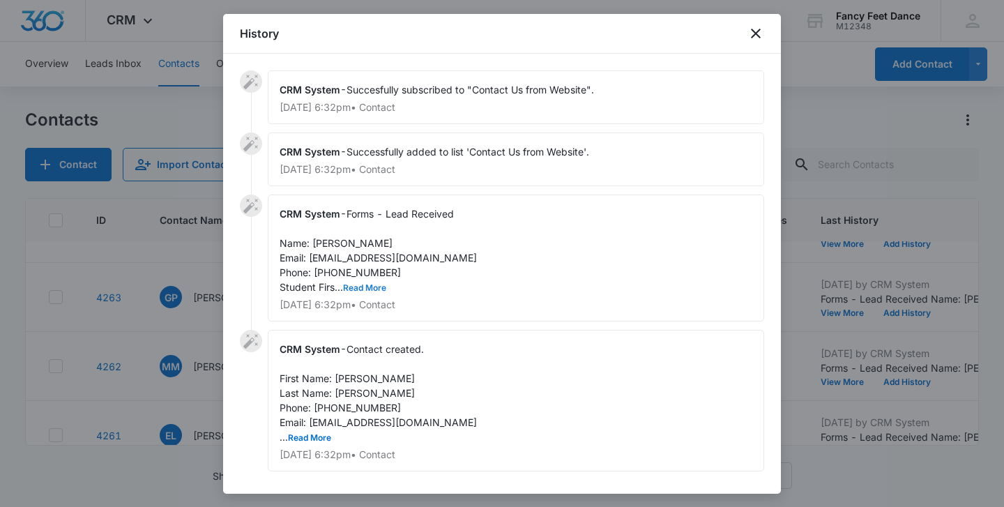
click at [369, 284] on button "Read More" at bounding box center [364, 288] width 43 height 8
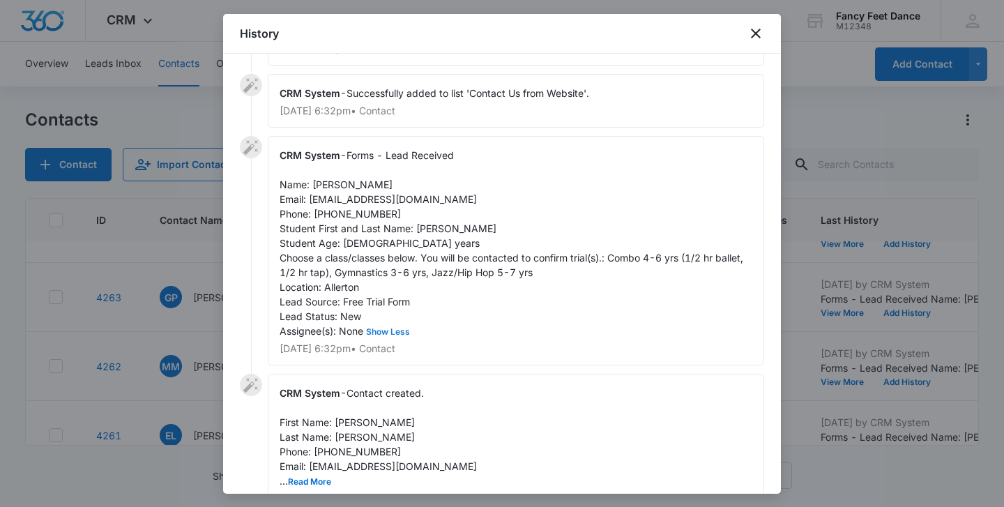
scroll to position [59, 0]
click at [428, 229] on span "Forms - Lead Received Name: Margaret McCants Email: Mm3nyc@gmail.com Phone: 845…" at bounding box center [513, 242] width 466 height 188
copy span "Sade"
click at [343, 188] on span "Forms - Lead Received Name: Margaret McCants Email: Mm3nyc@gmail.com Phone: 845…" at bounding box center [513, 242] width 466 height 188
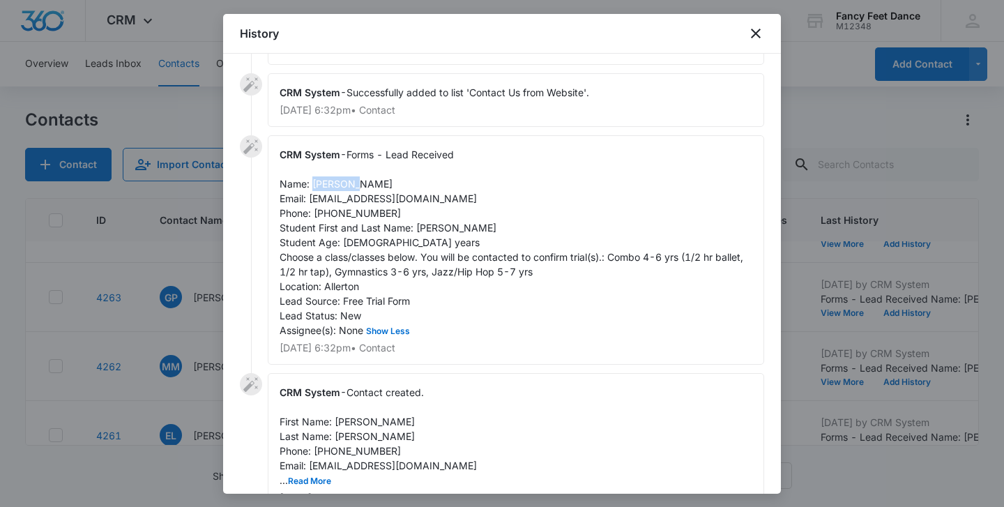
click at [343, 188] on span "Forms - Lead Received Name: Margaret McCants Email: Mm3nyc@gmail.com Phone: 845…" at bounding box center [513, 242] width 466 height 188
copy span "Margaret"
click at [370, 210] on span "Forms - Lead Received Name: Margaret McCants Email: Mm3nyc@gmail.com Phone: 845…" at bounding box center [513, 242] width 466 height 188
copy span "8457750404"
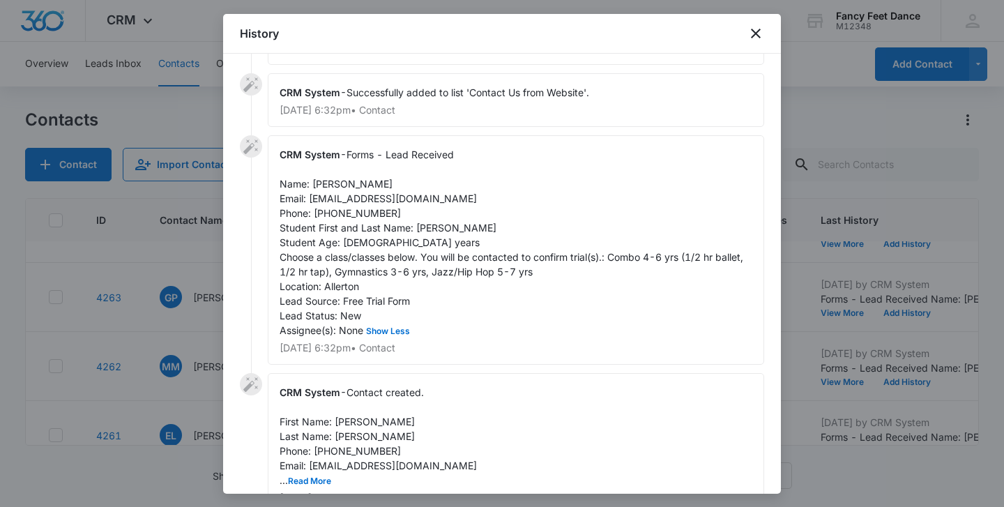
click at [187, 360] on div at bounding box center [502, 253] width 1004 height 507
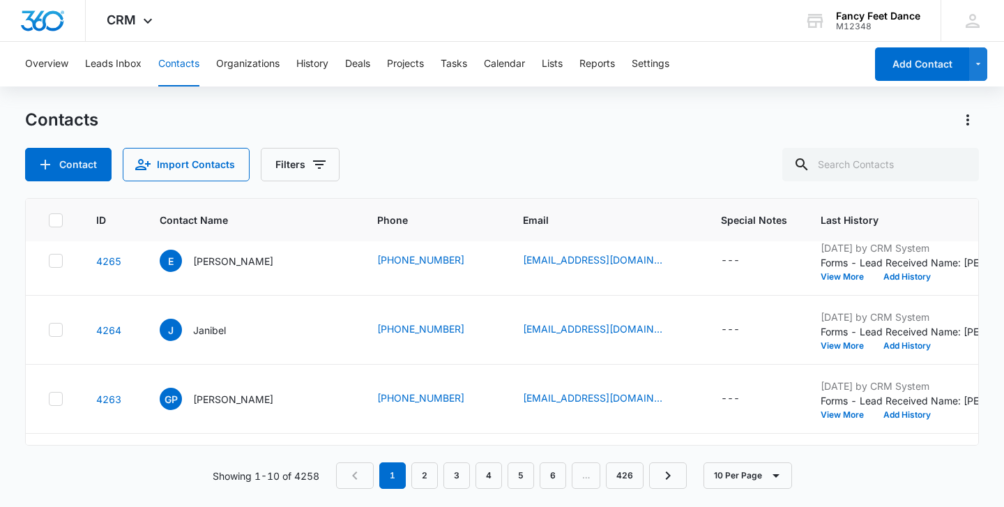
scroll to position [83, 0]
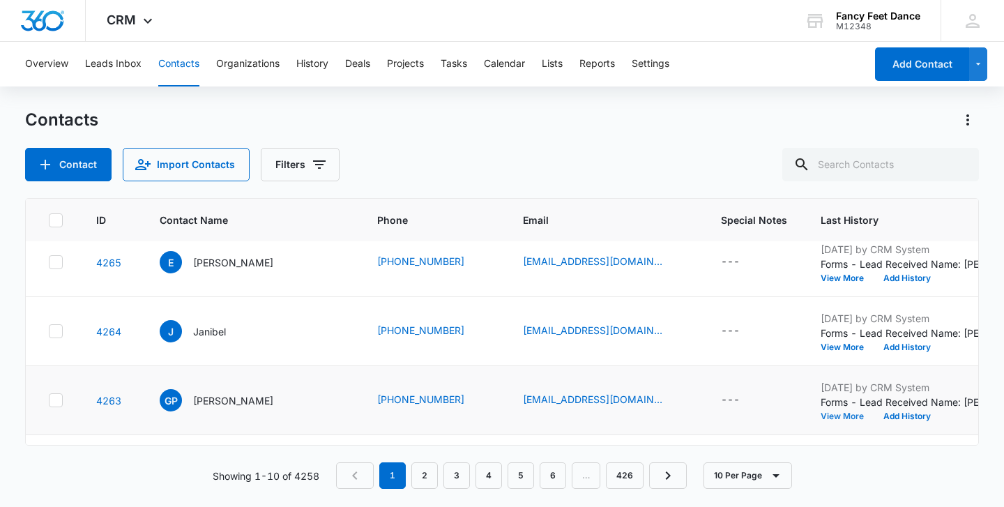
click at [820, 420] on button "View More" at bounding box center [846, 416] width 53 height 8
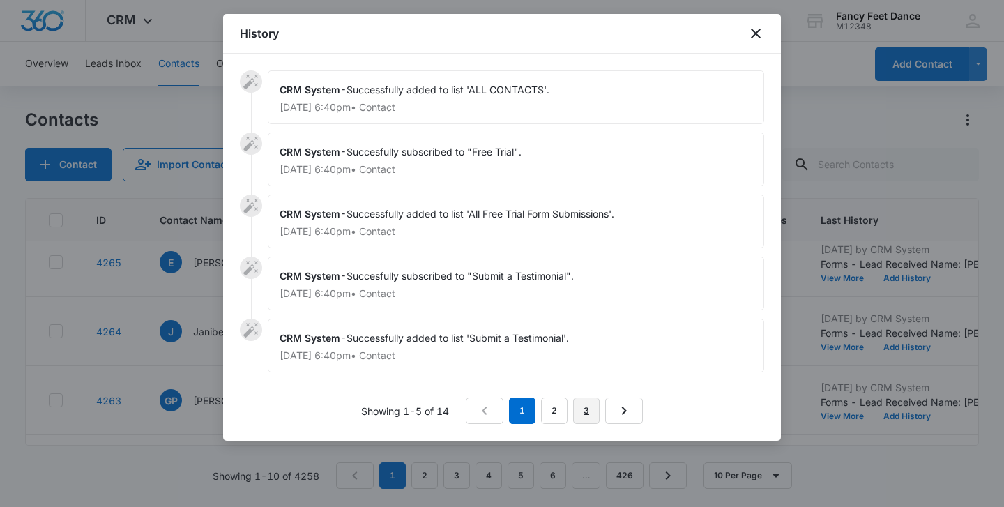
click at [579, 407] on link "3" at bounding box center [586, 410] width 26 height 26
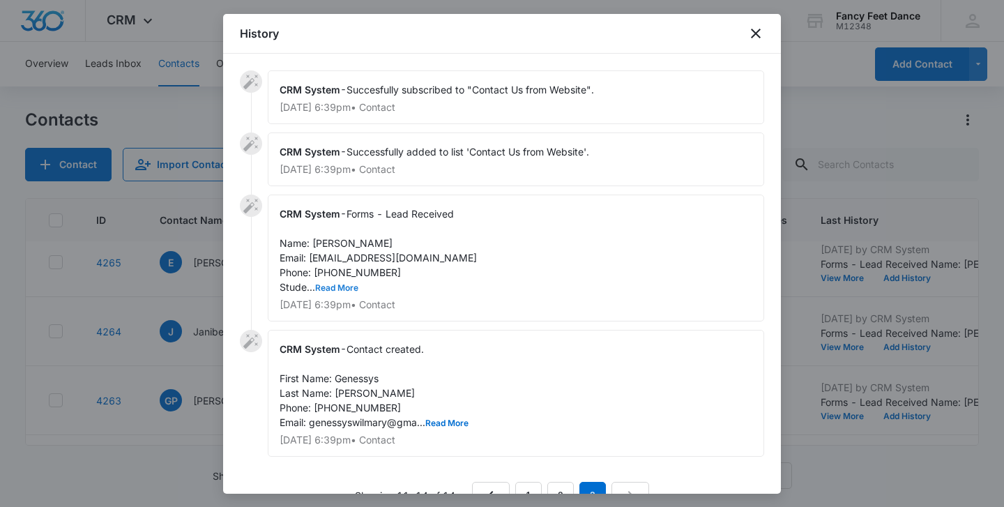
click at [347, 285] on button "Read More" at bounding box center [336, 288] width 43 height 8
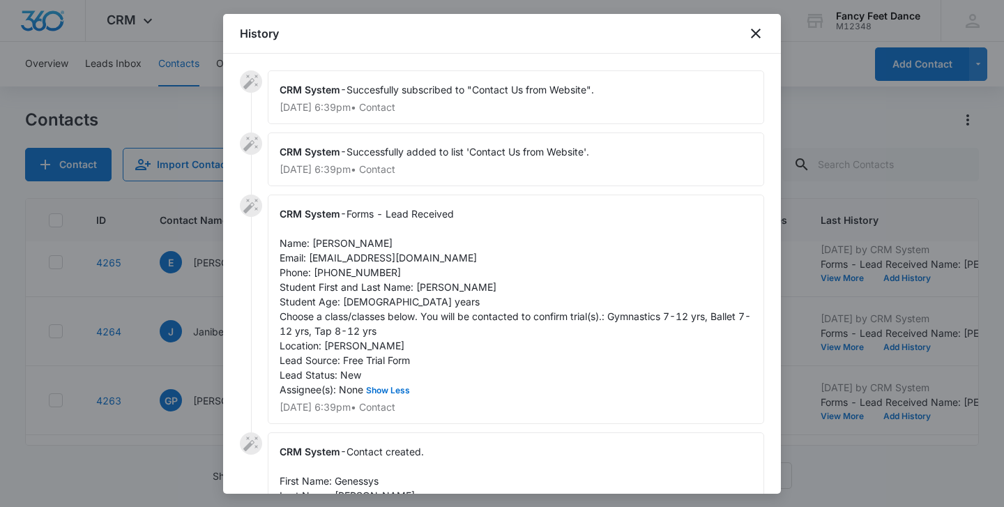
click at [438, 287] on span "Forms - Lead Received Name: genessys perez Email: genessyswilmary@gmail.com Pho…" at bounding box center [515, 302] width 471 height 188
copy span "Madison"
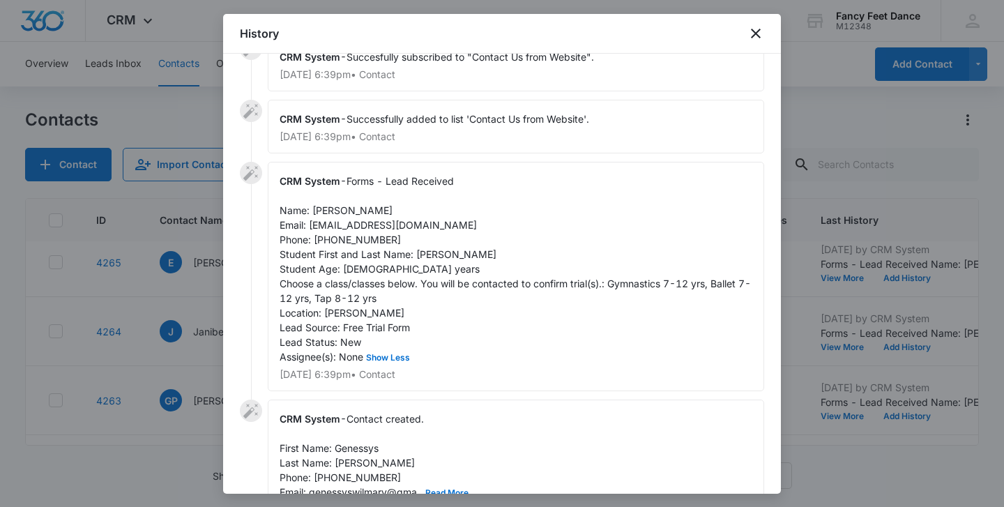
click at [362, 445] on span "Contact created. First Name: Genessys Last Name: Perez Phone: 9173274388 Email:…" at bounding box center [374, 455] width 189 height 85
copy span "Genessys"
click at [350, 242] on span "Forms - Lead Received Name: genessys perez Email: genessyswilmary@gmail.com Pho…" at bounding box center [515, 269] width 471 height 188
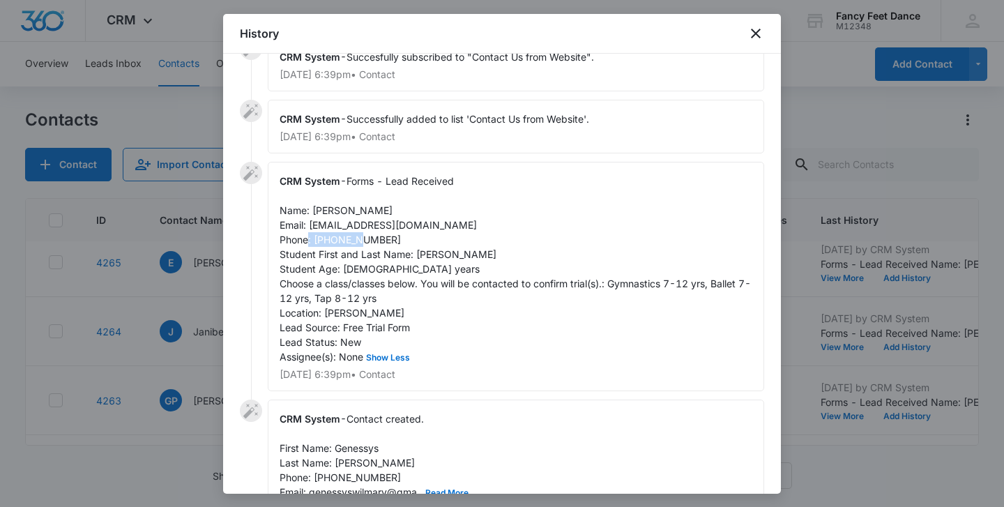
copy span "9173274388"
click at [193, 340] on div at bounding box center [502, 253] width 1004 height 507
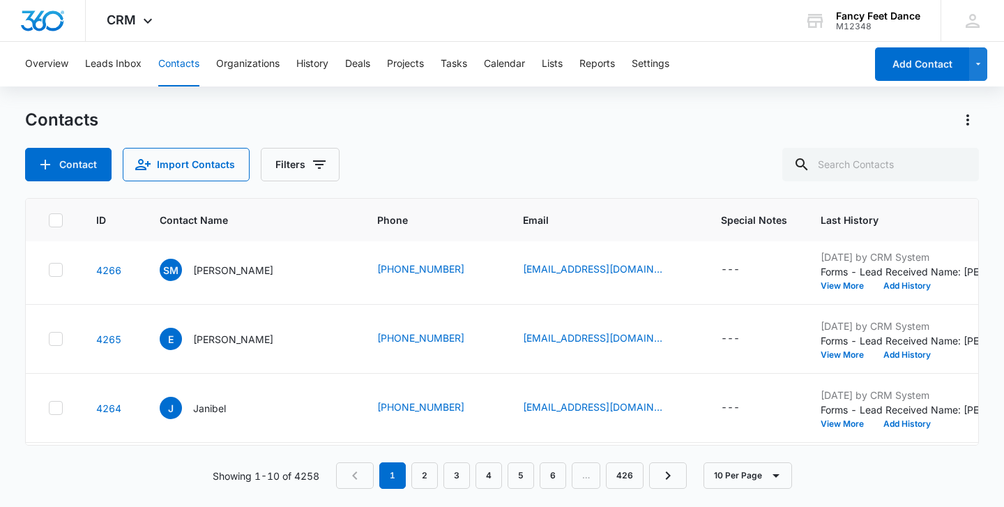
scroll to position [3, 0]
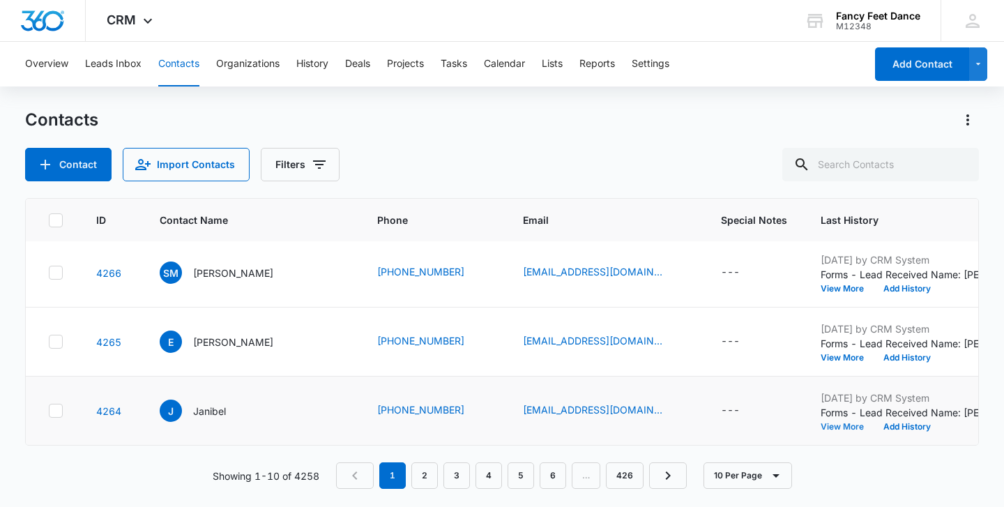
click at [820, 424] on button "View More" at bounding box center [846, 426] width 53 height 8
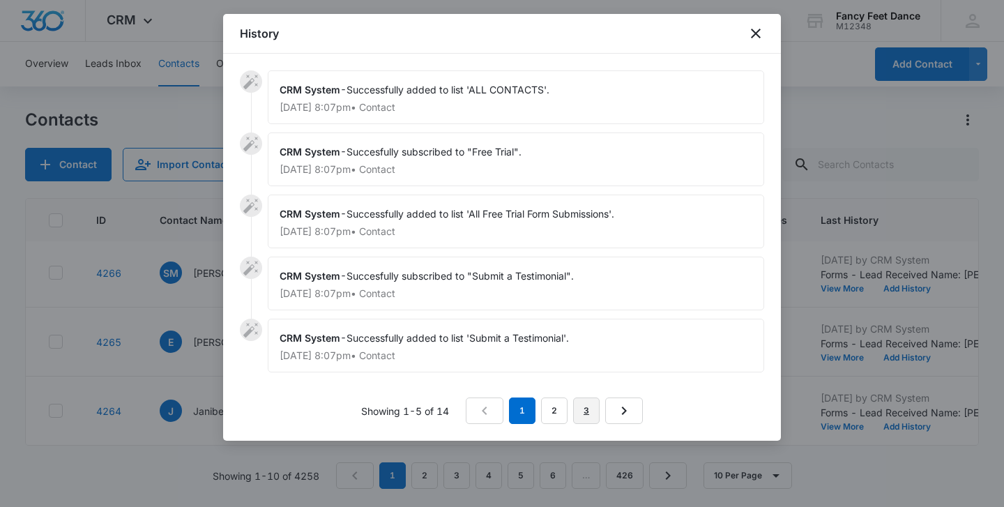
click at [592, 399] on link "3" at bounding box center [586, 410] width 26 height 26
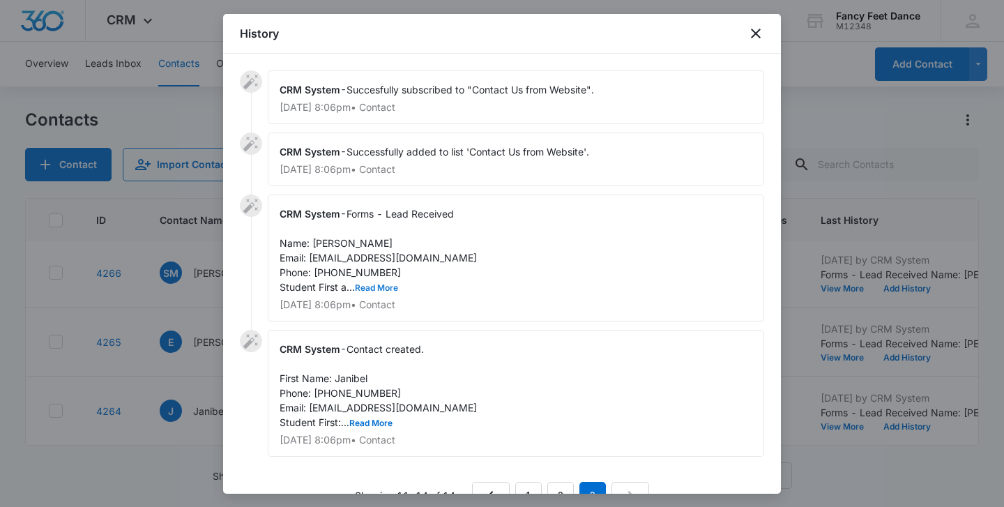
click at [360, 286] on button "Read More" at bounding box center [376, 288] width 43 height 8
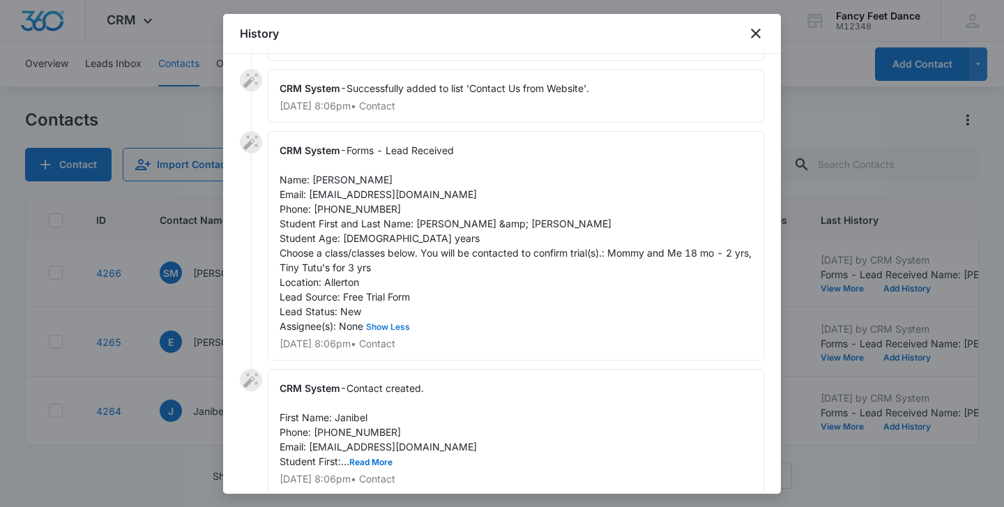
scroll to position [134, 0]
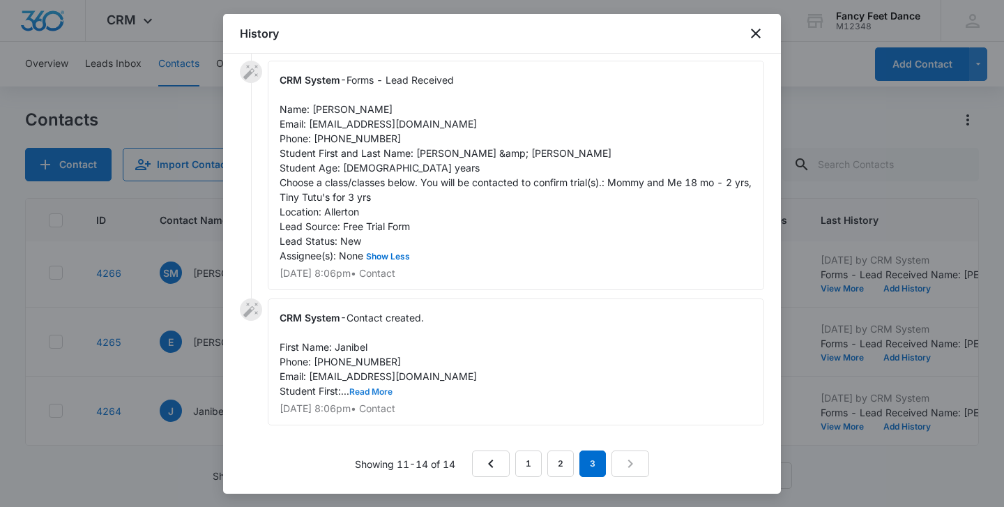
click at [377, 388] on button "Read More" at bounding box center [370, 392] width 43 height 8
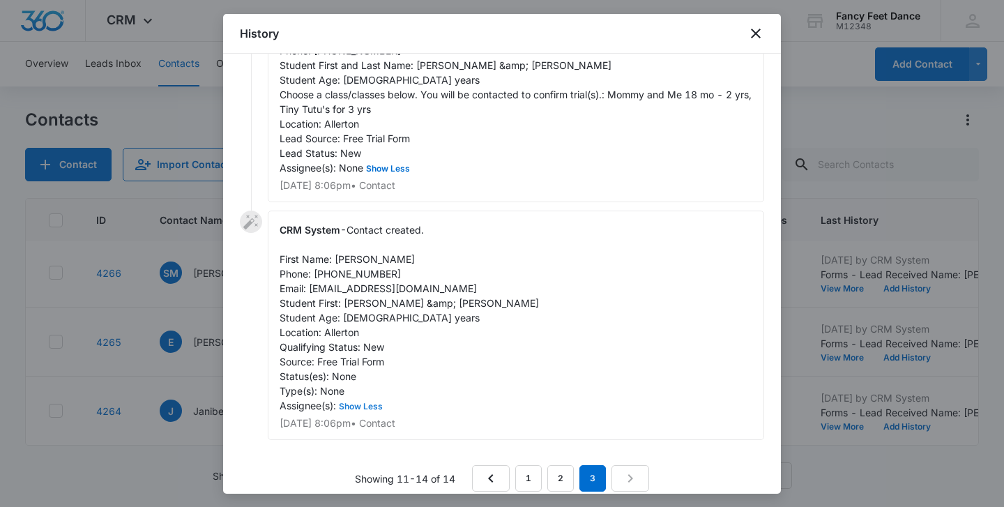
scroll to position [220, 0]
click at [201, 307] on div at bounding box center [502, 253] width 1004 height 507
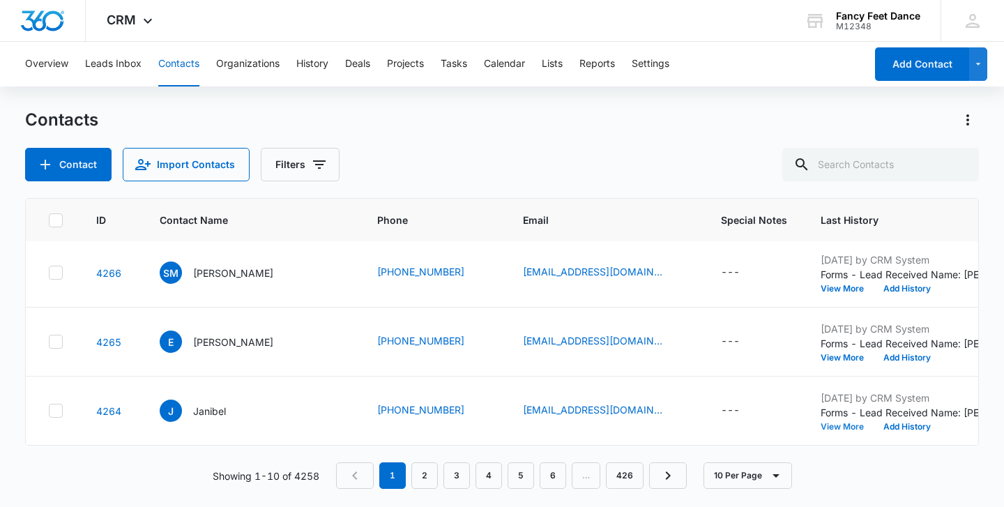
scroll to position [0, 0]
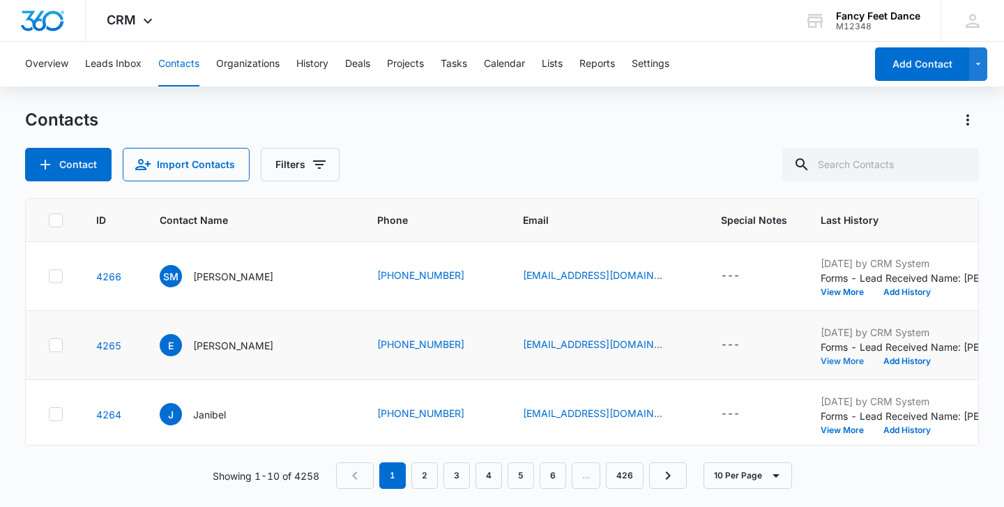
click at [820, 361] on button "View More" at bounding box center [846, 361] width 53 height 8
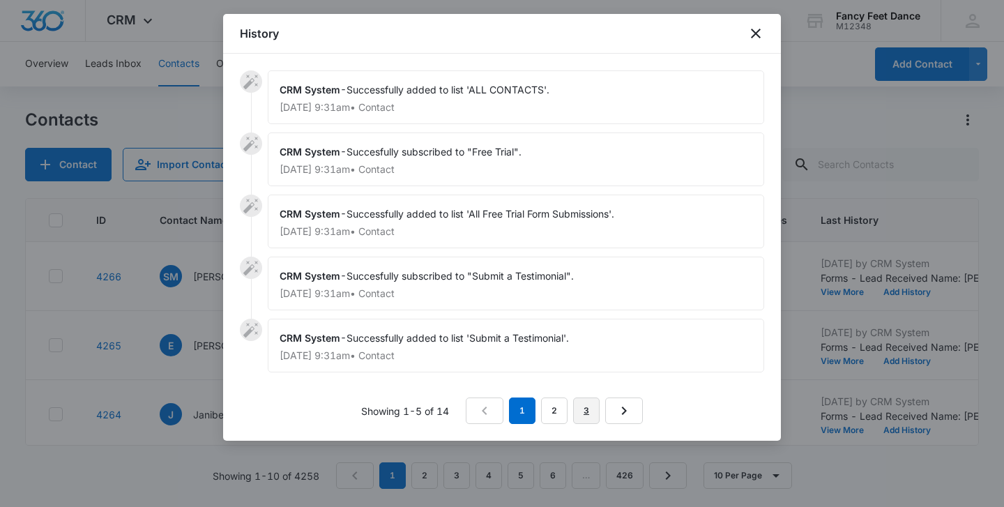
click at [586, 413] on link "3" at bounding box center [586, 410] width 26 height 26
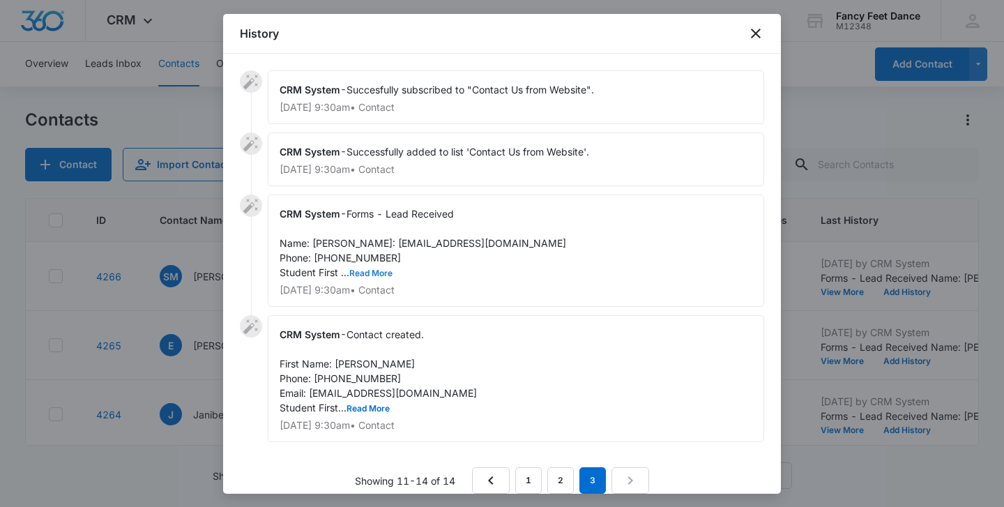
click at [376, 277] on button "Read More" at bounding box center [370, 273] width 43 height 8
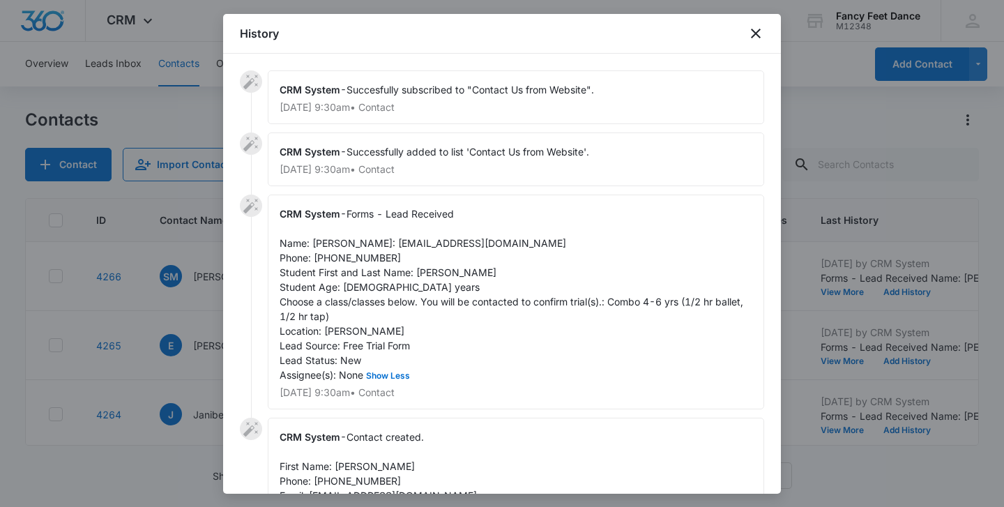
click at [423, 289] on span "Forms - Lead Received Name: Erica Email: ericamcfadgen28@gmail.com Phone: 91790…" at bounding box center [513, 294] width 466 height 173
copy span "Kenji"
click at [323, 247] on span "Forms - Lead Received Name: Erica Email: ericamcfadgen28@gmail.com Phone: 91790…" at bounding box center [513, 294] width 466 height 173
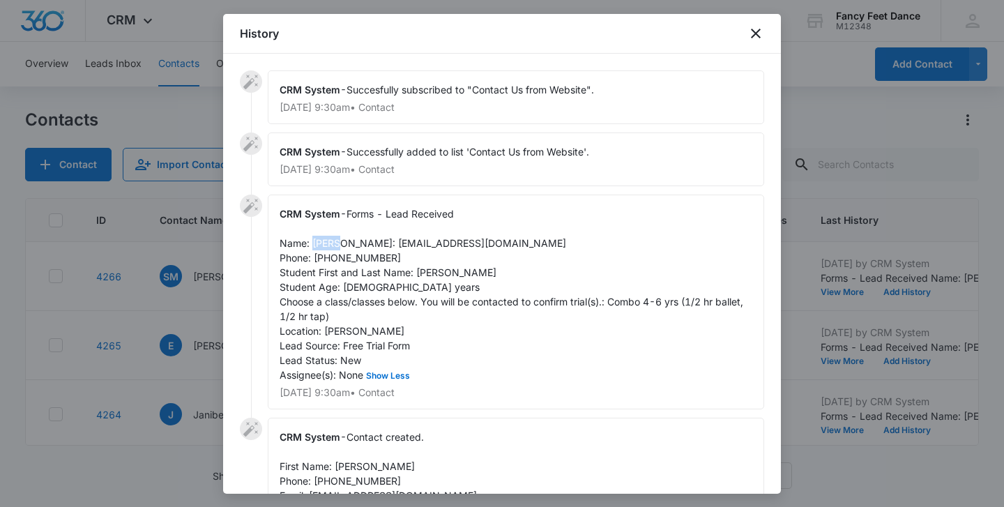
click at [323, 246] on span "Forms - Lead Received Name: Erica Email: ericamcfadgen28@gmail.com Phone: 91790…" at bounding box center [513, 294] width 466 height 173
copy span "Erica"
click at [361, 270] on span "Forms - Lead Received Name: Erica Email: ericamcfadgen28@gmail.com Phone: 91790…" at bounding box center [513, 294] width 466 height 173
click at [361, 269] on span "Forms - Lead Received Name: Erica Email: ericamcfadgen28@gmail.com Phone: 91790…" at bounding box center [513, 294] width 466 height 173
copy span "9179099983"
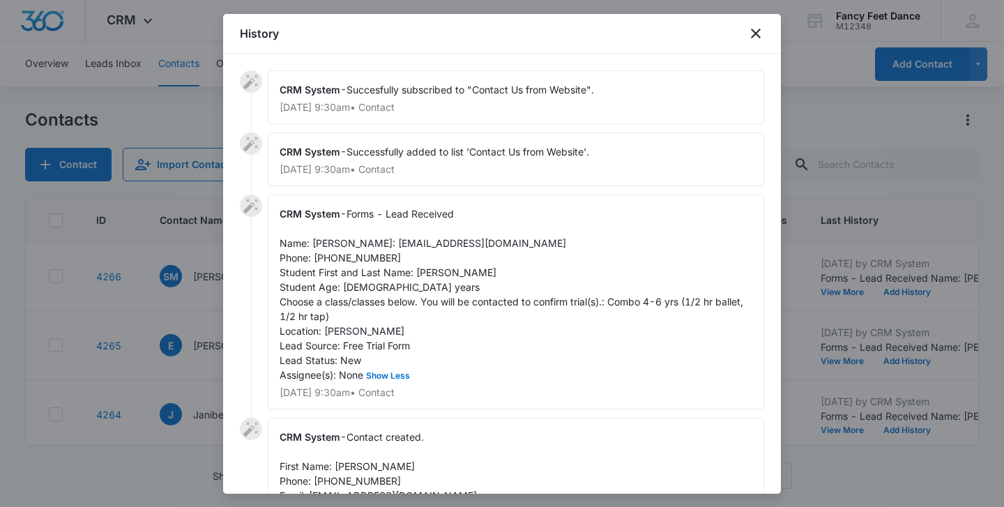
click at [128, 288] on div at bounding box center [502, 253] width 1004 height 507
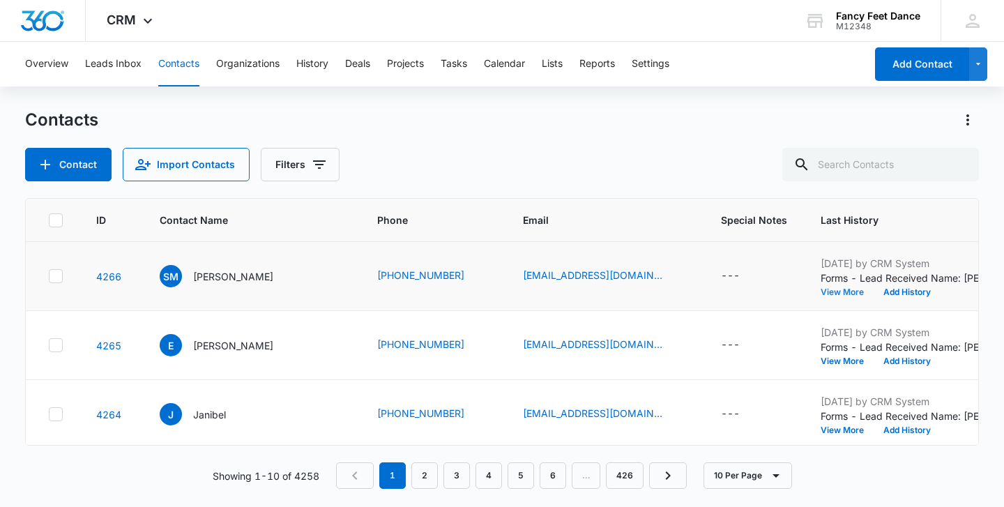
click at [820, 289] on button "View More" at bounding box center [846, 292] width 53 height 8
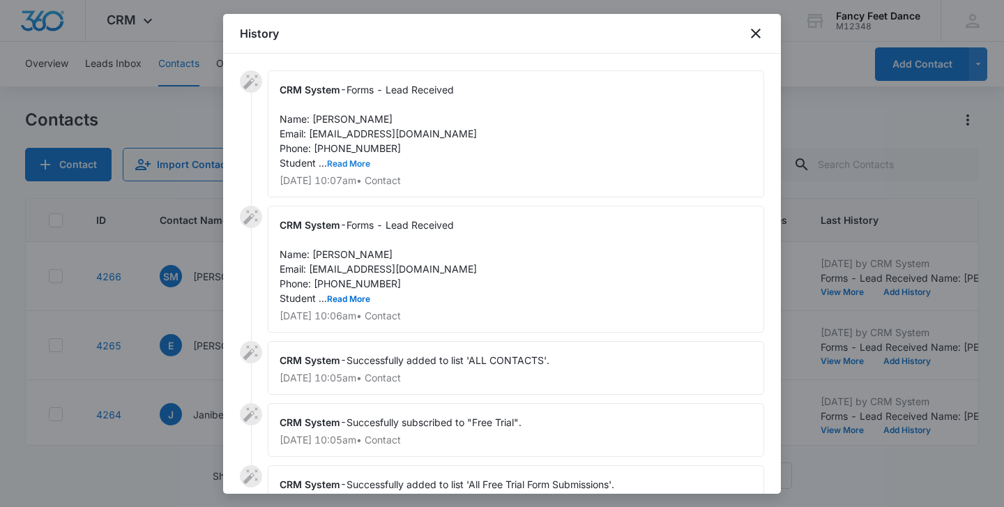
click at [357, 164] on button "Read More" at bounding box center [348, 164] width 43 height 8
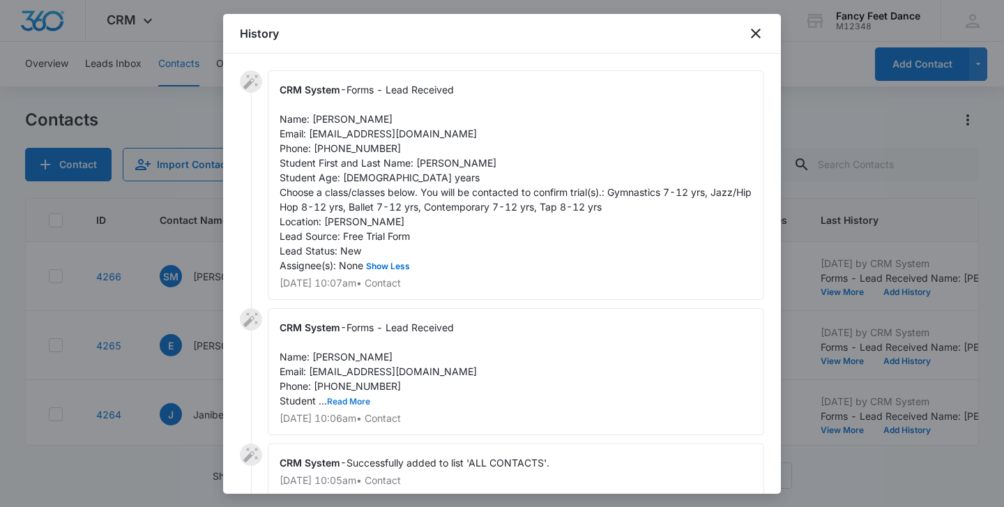
click at [361, 402] on button "Read More" at bounding box center [348, 401] width 43 height 8
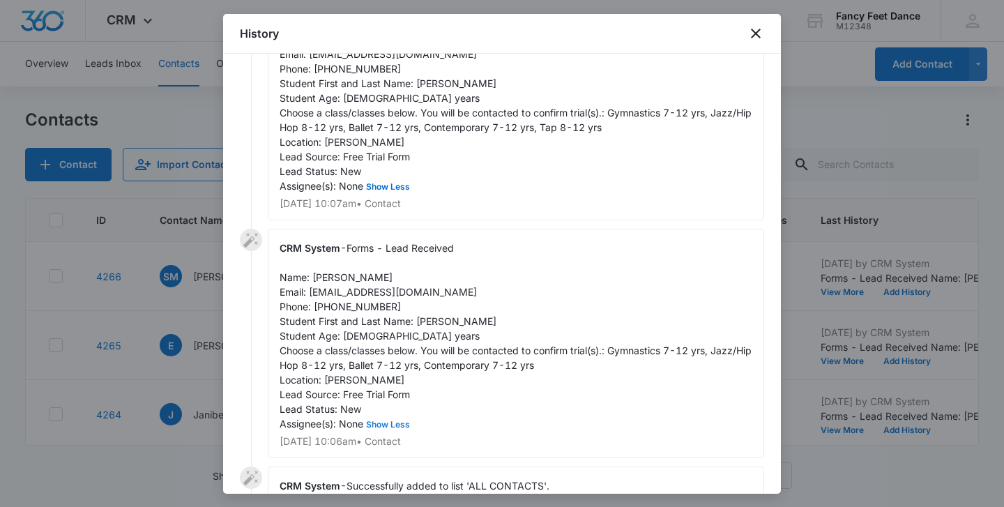
scroll to position [76, 0]
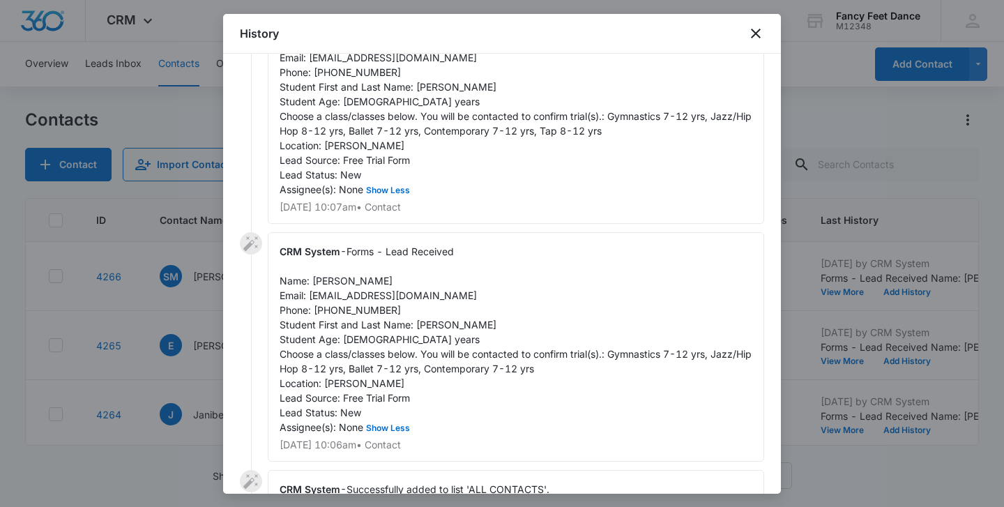
click at [418, 88] on span "Forms - Lead Received Name: Smarlyn Morillo Email: smarlyn1806@gmail.com Phone:…" at bounding box center [517, 102] width 475 height 188
click at [424, 331] on div "CRM System - Forms - Lead Received Name: Smarlyn Morillo Email: smarlyn1806@gma…" at bounding box center [516, 346] width 496 height 229
click at [337, 278] on span "Forms - Lead Received Name: Smarlyn Morillo Email: smarlyn1806@gmail.com Phone:…" at bounding box center [517, 339] width 475 height 188
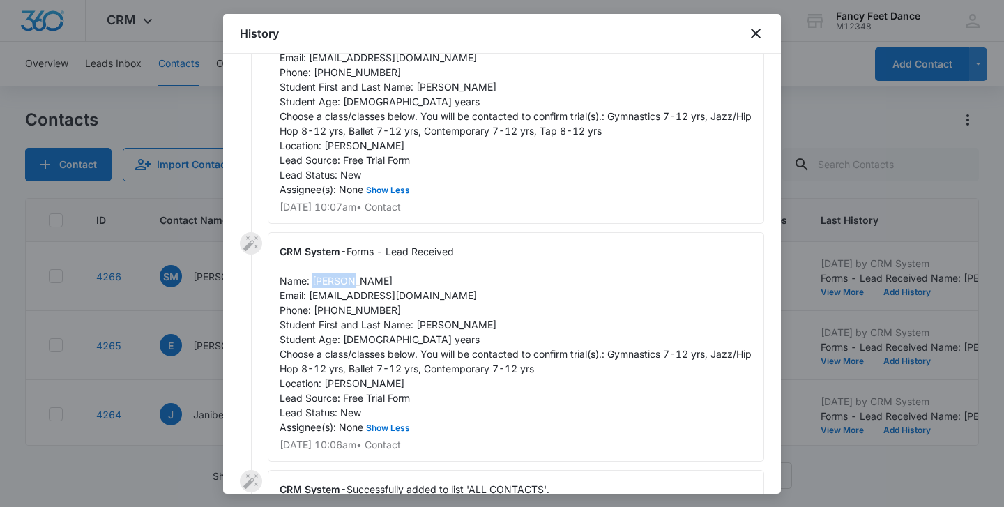
click at [337, 278] on span "Forms - Lead Received Name: Smarlyn Morillo Email: smarlyn1806@gmail.com Phone:…" at bounding box center [517, 339] width 475 height 188
click at [360, 312] on span "Forms - Lead Received Name: Smarlyn Morillo Email: smarlyn1806@gmail.com Phone:…" at bounding box center [517, 339] width 475 height 188
click at [187, 268] on div at bounding box center [502, 253] width 1004 height 507
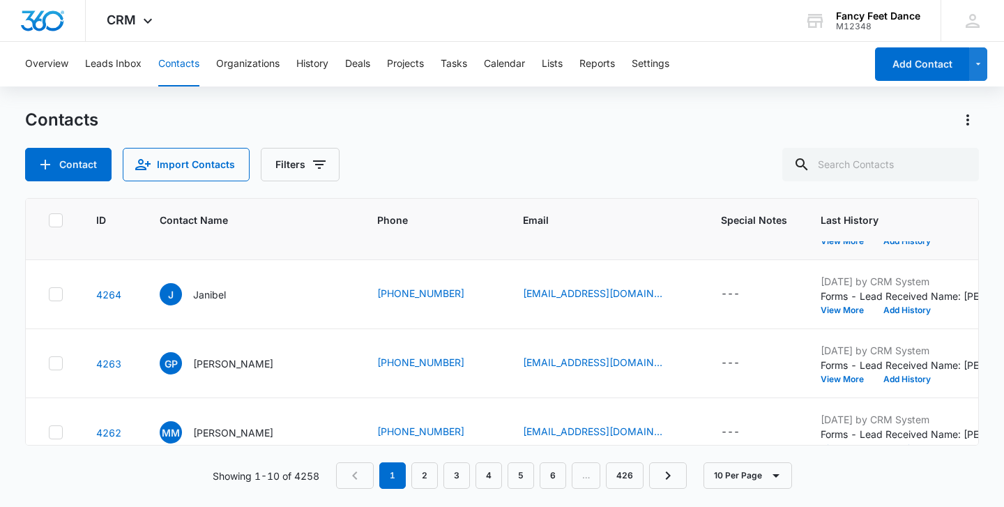
scroll to position [0, 0]
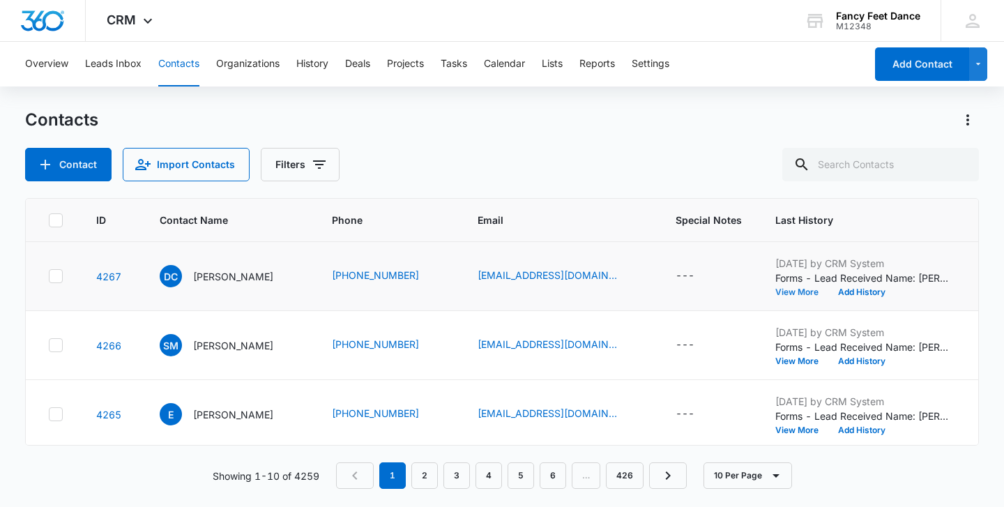
click at [799, 294] on button "View More" at bounding box center [801, 292] width 53 height 8
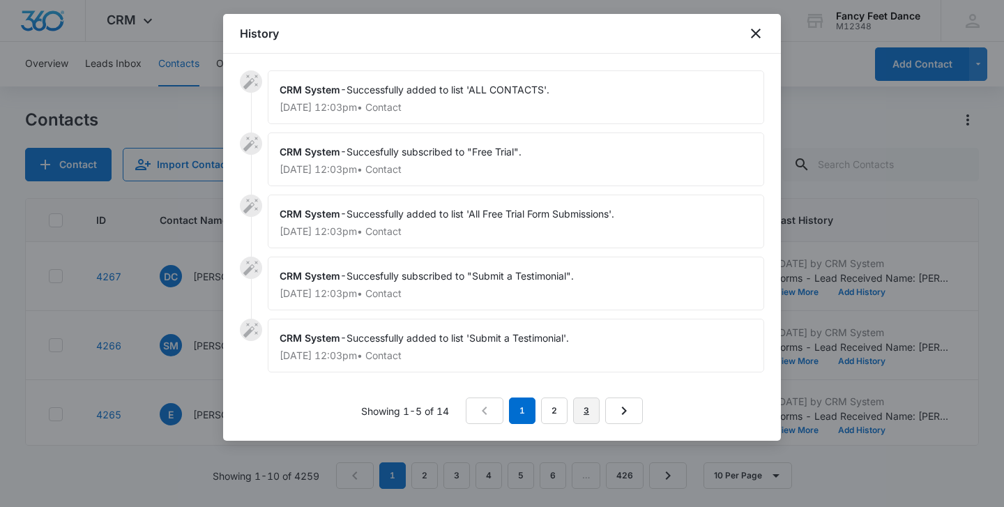
click at [582, 409] on link "3" at bounding box center [586, 410] width 26 height 26
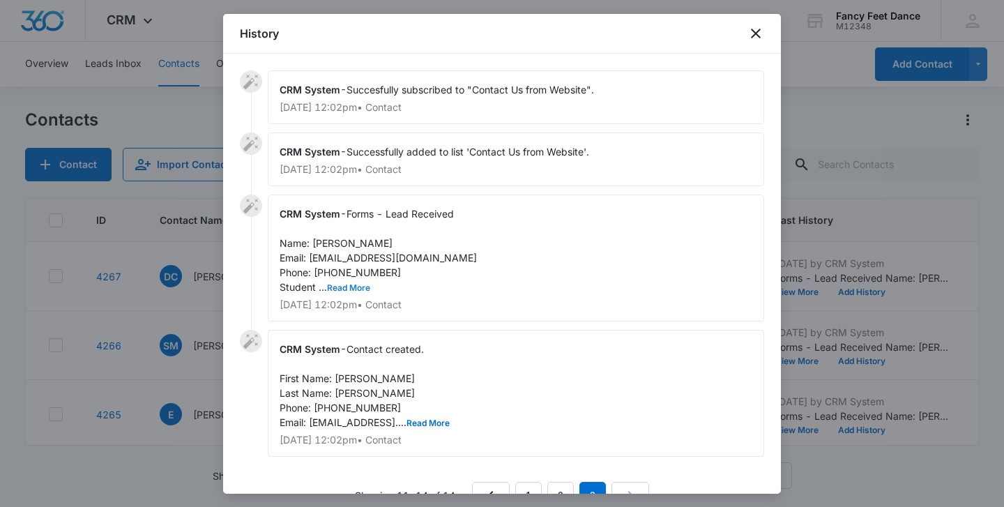
click at [352, 288] on button "Read More" at bounding box center [348, 288] width 43 height 8
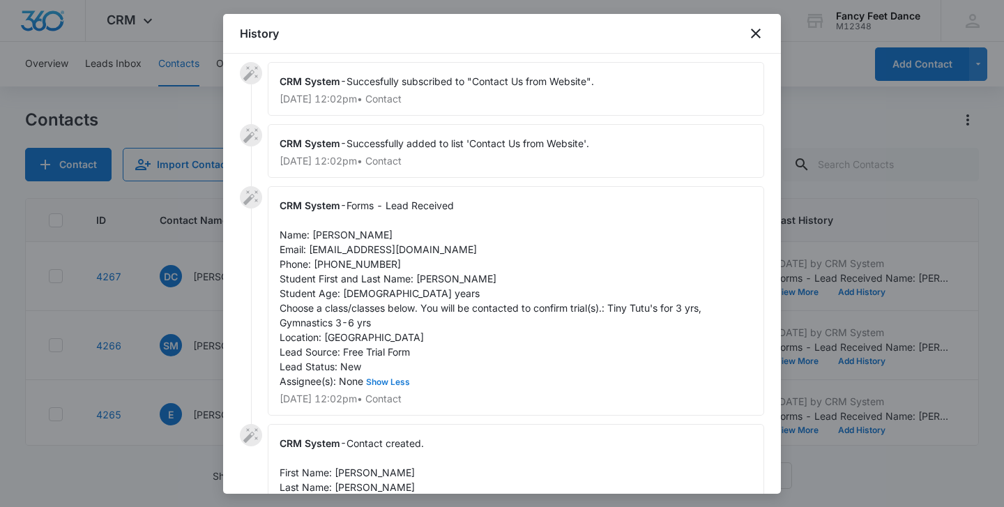
scroll to position [14, 0]
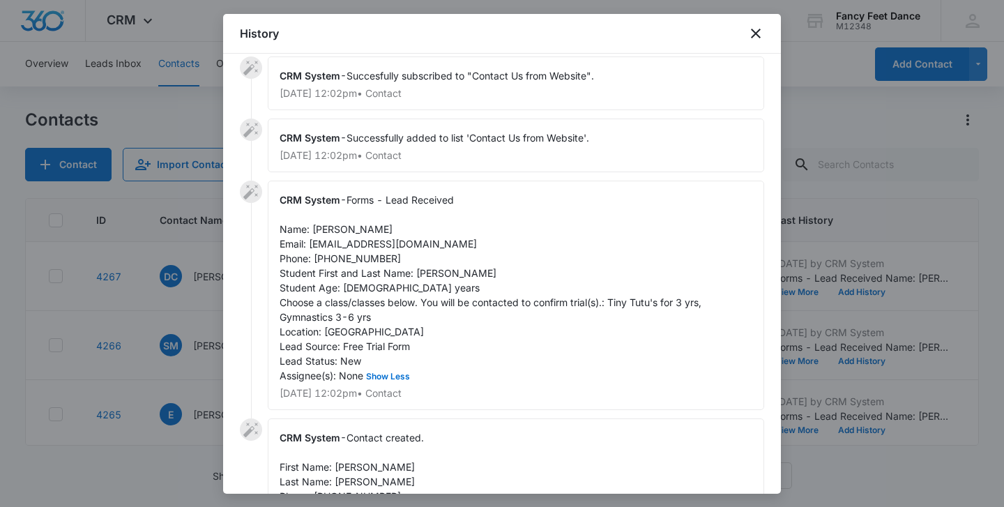
click at [424, 281] on div "CRM System - Forms - Lead Received Name: Desiree Camacho Email: leticiadc85@gma…" at bounding box center [516, 295] width 496 height 229
click at [424, 276] on span "Forms - Lead Received Name: Desiree Camacho Email: leticiadc85@gmail.com Phone:…" at bounding box center [492, 288] width 424 height 188
copy span "Trinity"
click at [362, 252] on span "Forms - Lead Received Name: Desiree Camacho Email: leticiadc85@gmail.com Phone:…" at bounding box center [492, 288] width 424 height 188
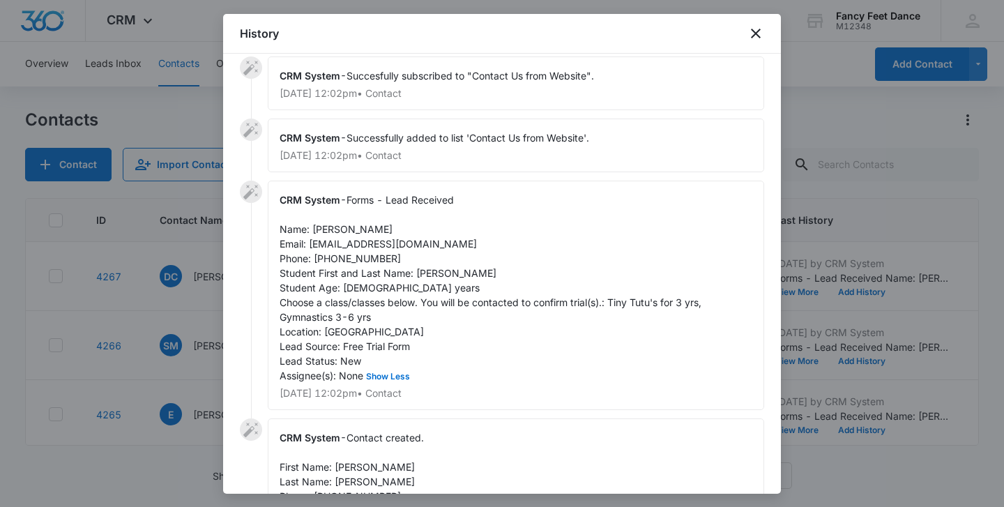
click at [362, 257] on span "Forms - Lead Received Name: Desiree Camacho Email: leticiadc85@gmail.com Phone:…" at bounding box center [492, 288] width 424 height 188
copy span "9296088894"
click at [328, 227] on span "Forms - Lead Received Name: Desiree Camacho Email: leticiadc85@gmail.com Phone:…" at bounding box center [492, 288] width 424 height 188
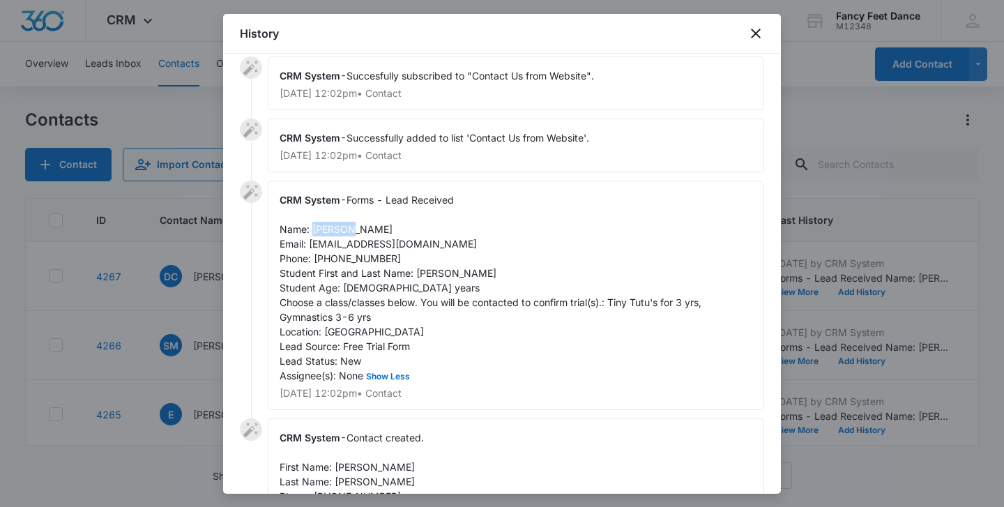
click at [328, 227] on span "Forms - Lead Received Name: Desiree Camacho Email: leticiadc85@gmail.com Phone:…" at bounding box center [492, 288] width 424 height 188
copy span "Desiree"
click at [194, 312] on div at bounding box center [502, 253] width 1004 height 507
